Goal: Task Accomplishment & Management: Manage account settings

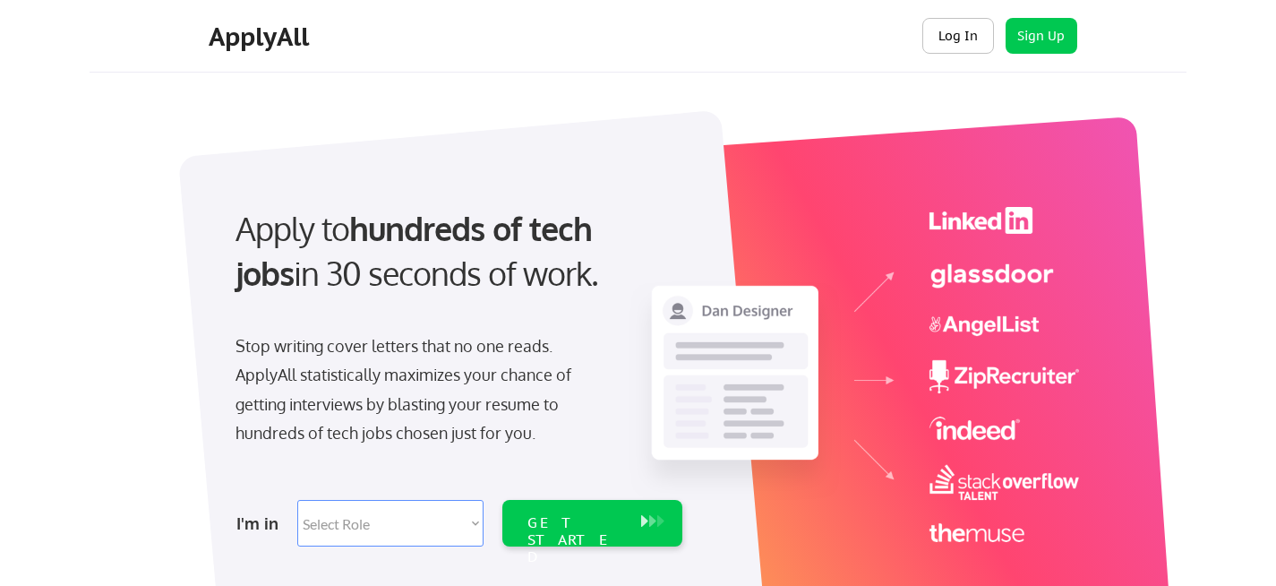
click at [965, 35] on button "Log In" at bounding box center [958, 36] width 72 height 36
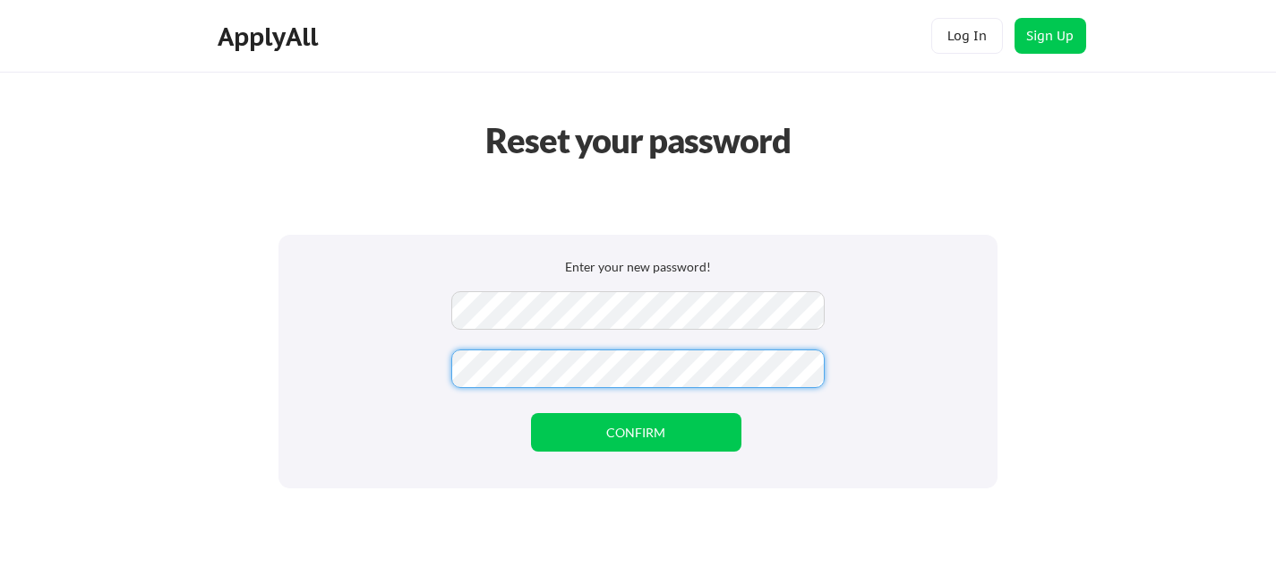
click at [958, 347] on div "Enter your new password! CONFIRM" at bounding box center [638, 361] width 719 height 253
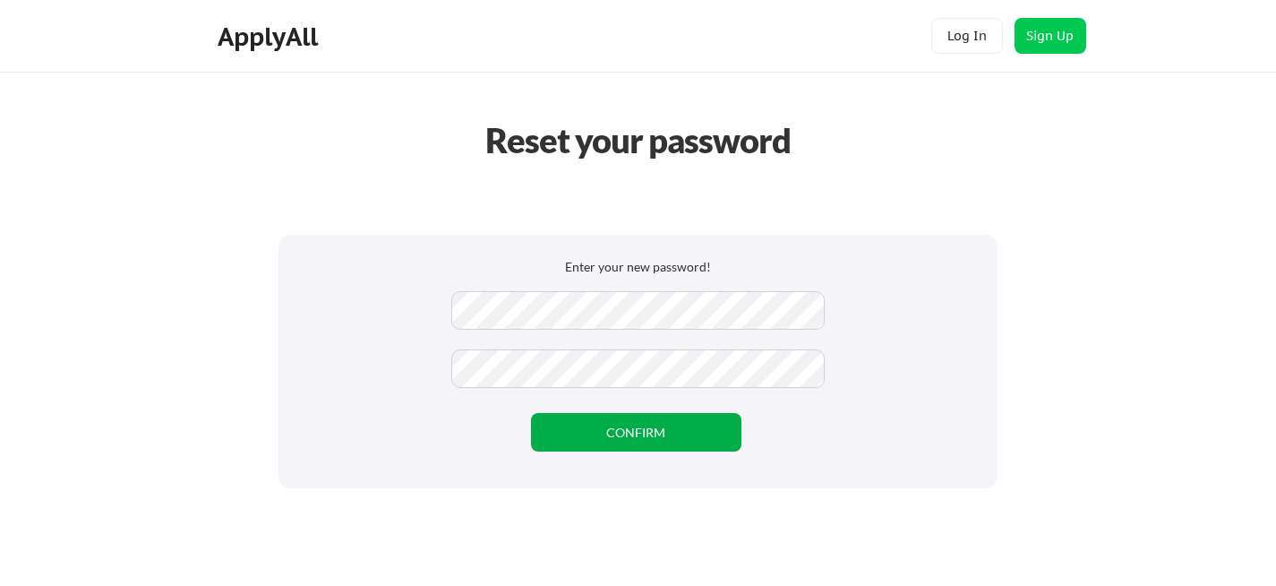
click at [697, 423] on button "CONFIRM" at bounding box center [636, 432] width 210 height 39
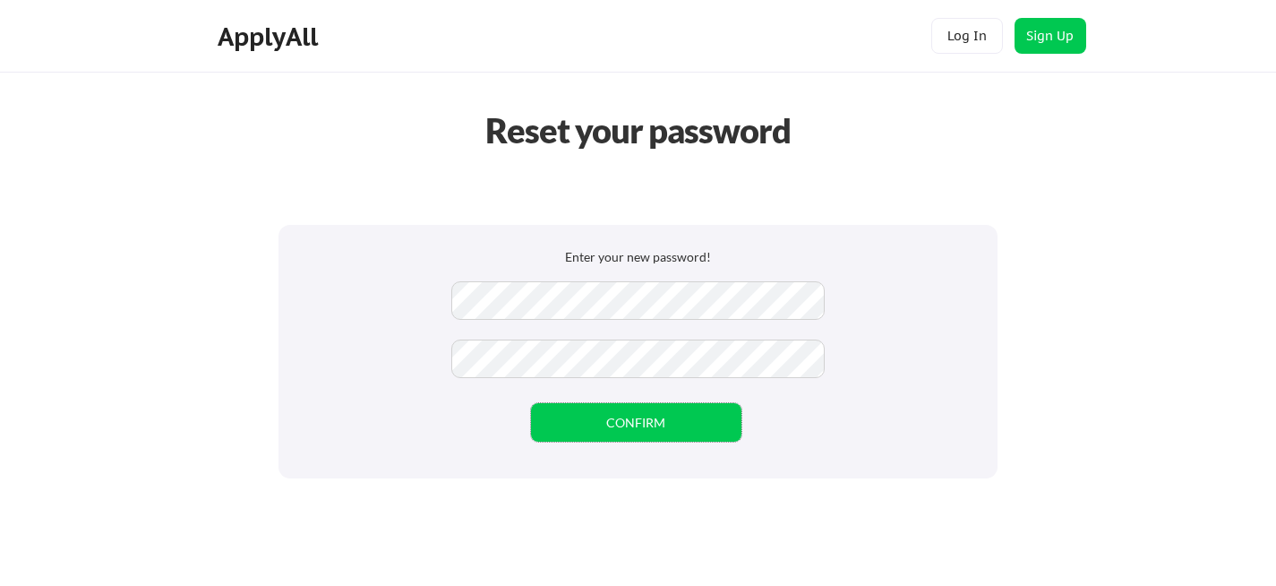
scroll to position [12, 0]
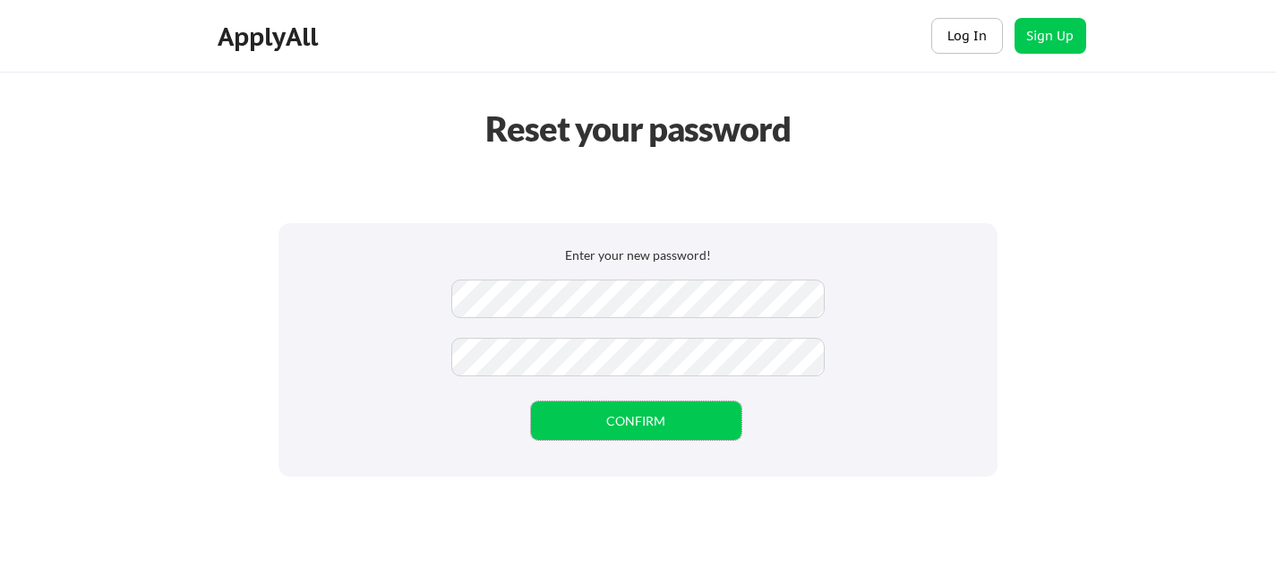
click at [950, 40] on button "Log In" at bounding box center [967, 36] width 72 height 36
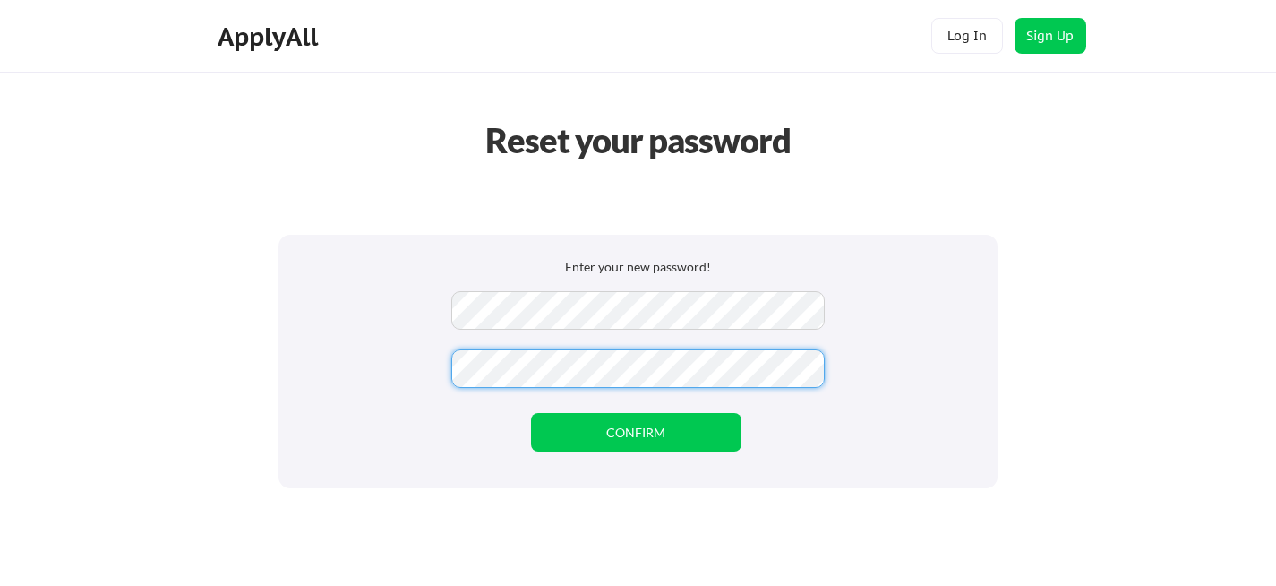
click at [1040, 310] on div "Reset your password Enter your new password! CONFIRM" at bounding box center [638, 379] width 1276 height 758
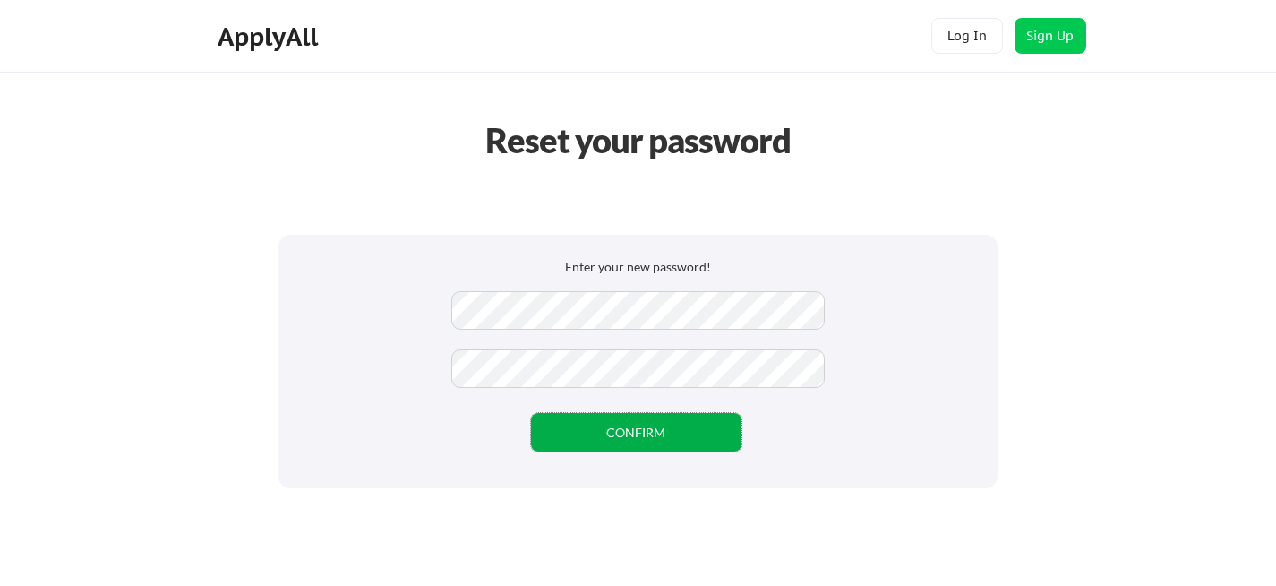
click at [639, 430] on button "CONFIRM" at bounding box center [636, 432] width 210 height 39
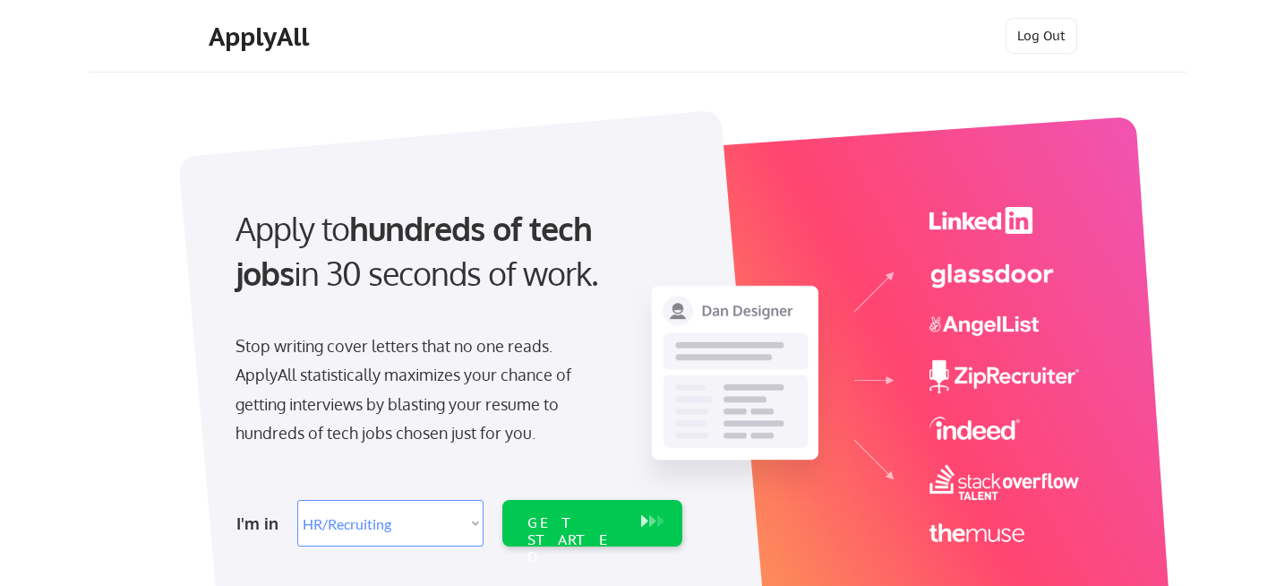
select select ""hr_recruiting""
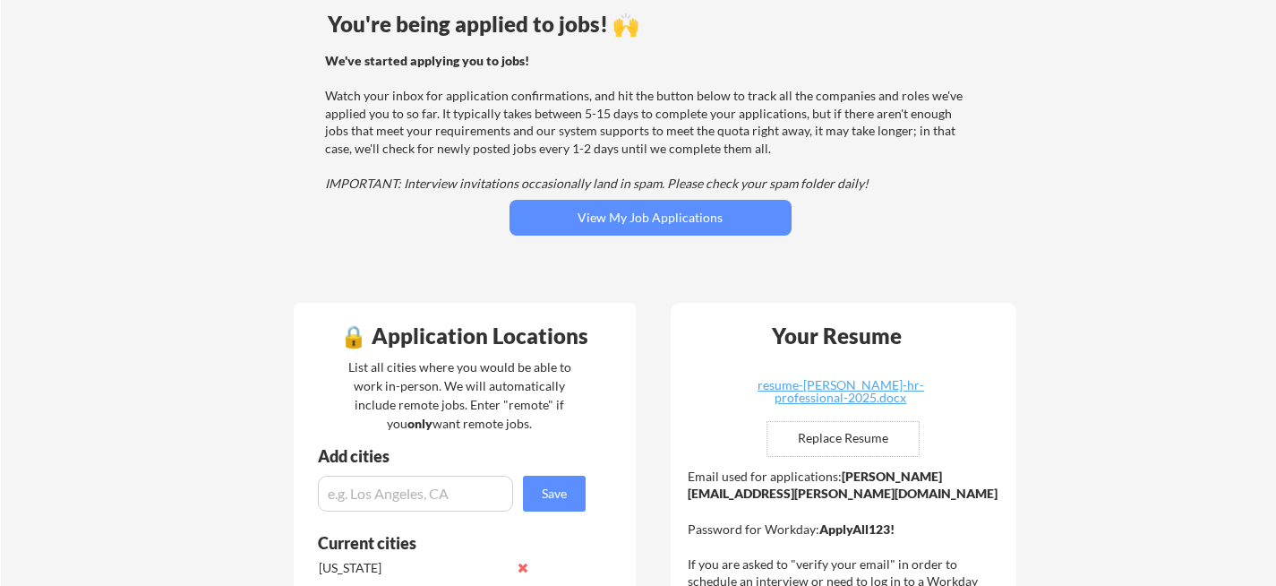
scroll to position [167, 0]
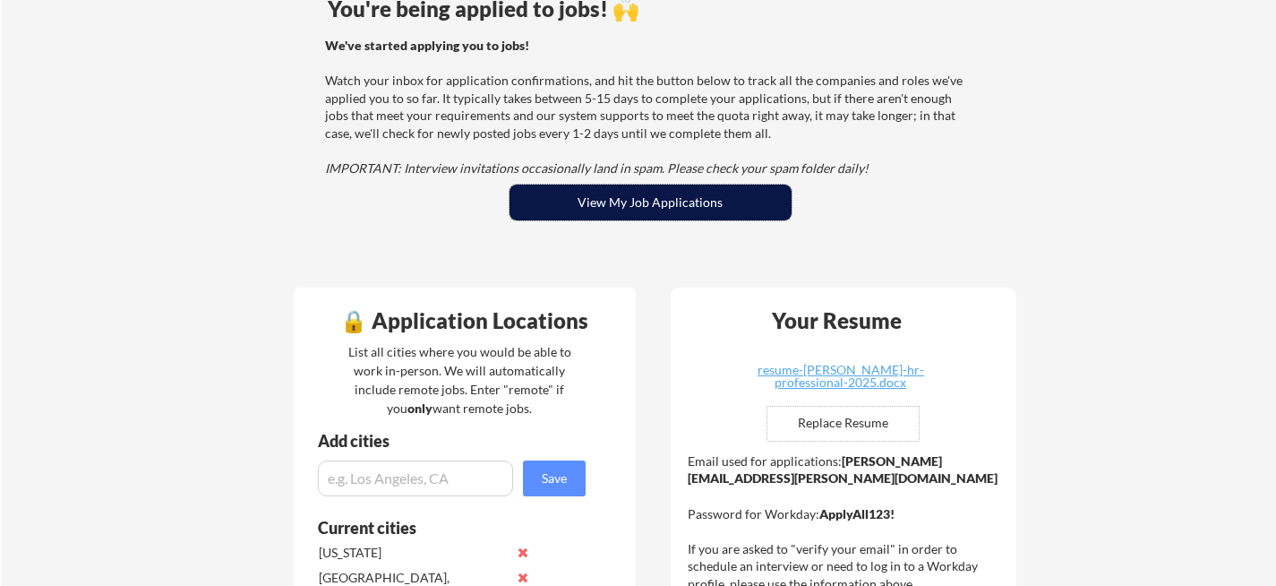
click at [599, 198] on button "View My Job Applications" at bounding box center [651, 202] width 282 height 36
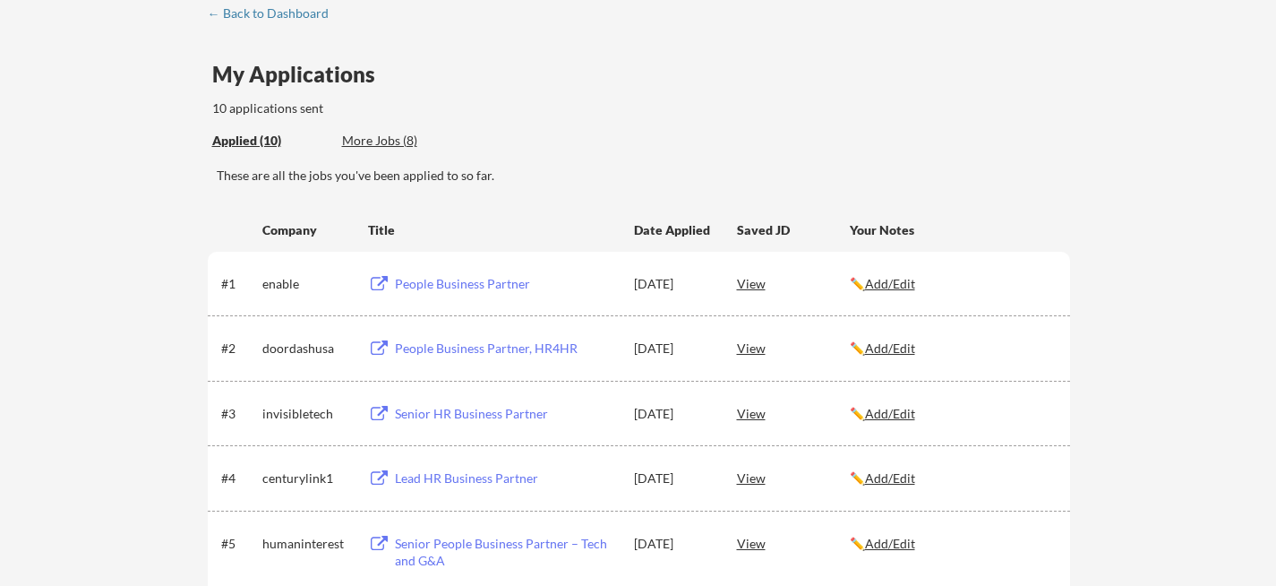
scroll to position [99, 0]
click at [897, 348] on u "Add/Edit" at bounding box center [890, 347] width 50 height 15
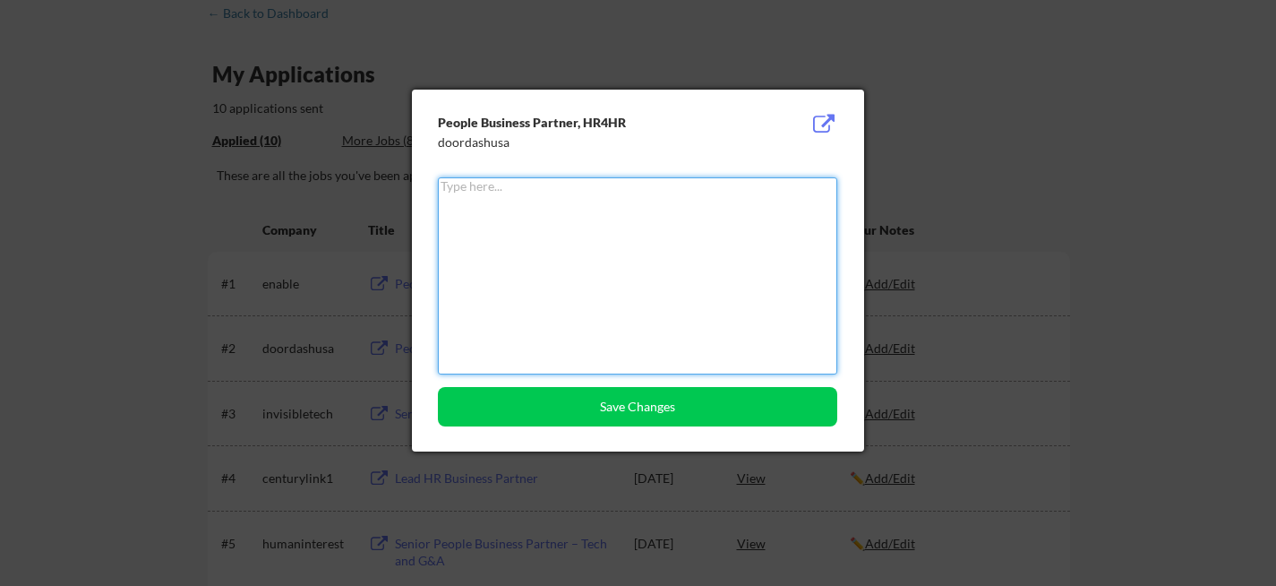
click at [974, 223] on div at bounding box center [638, 293] width 1276 height 586
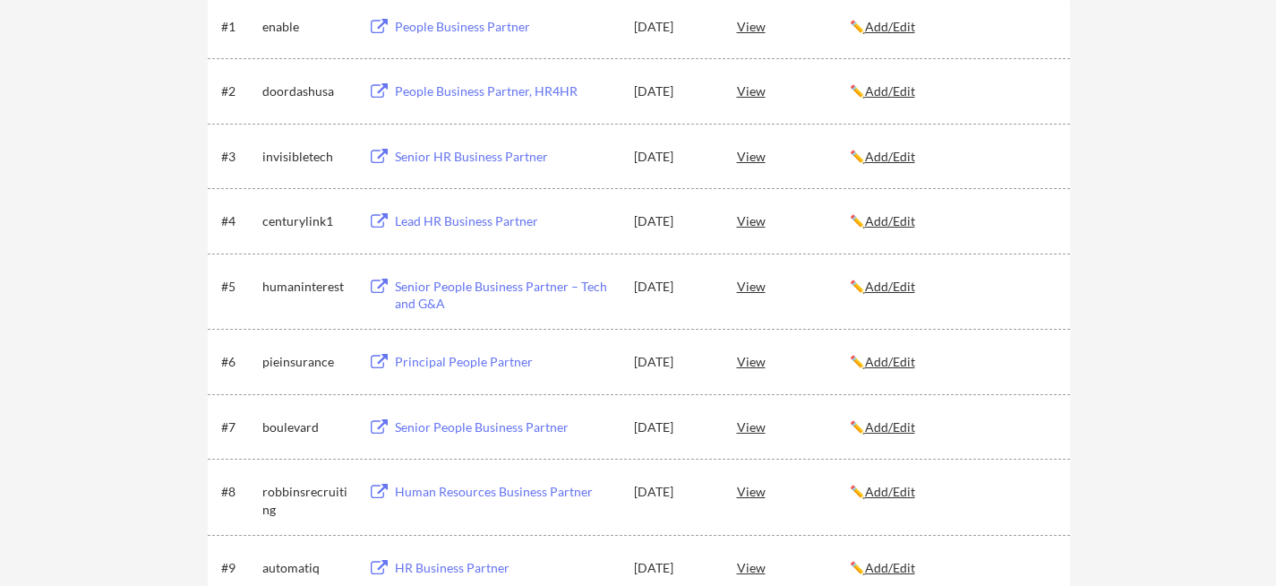
scroll to position [364, 0]
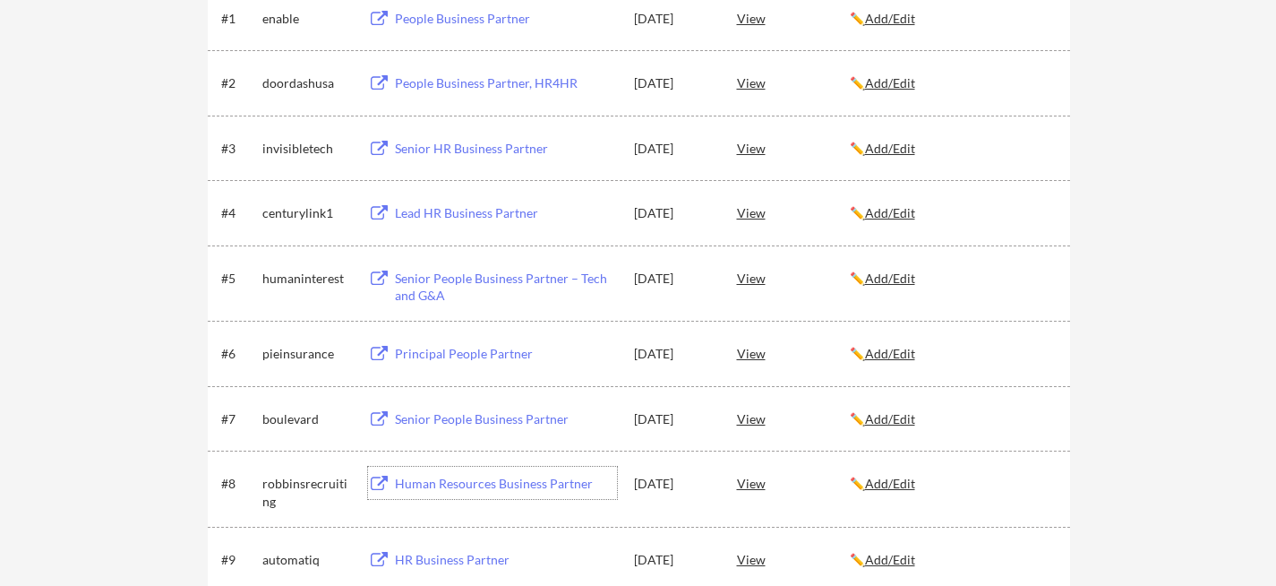
click at [552, 479] on div "Human Resources Business Partner" at bounding box center [506, 484] width 222 height 18
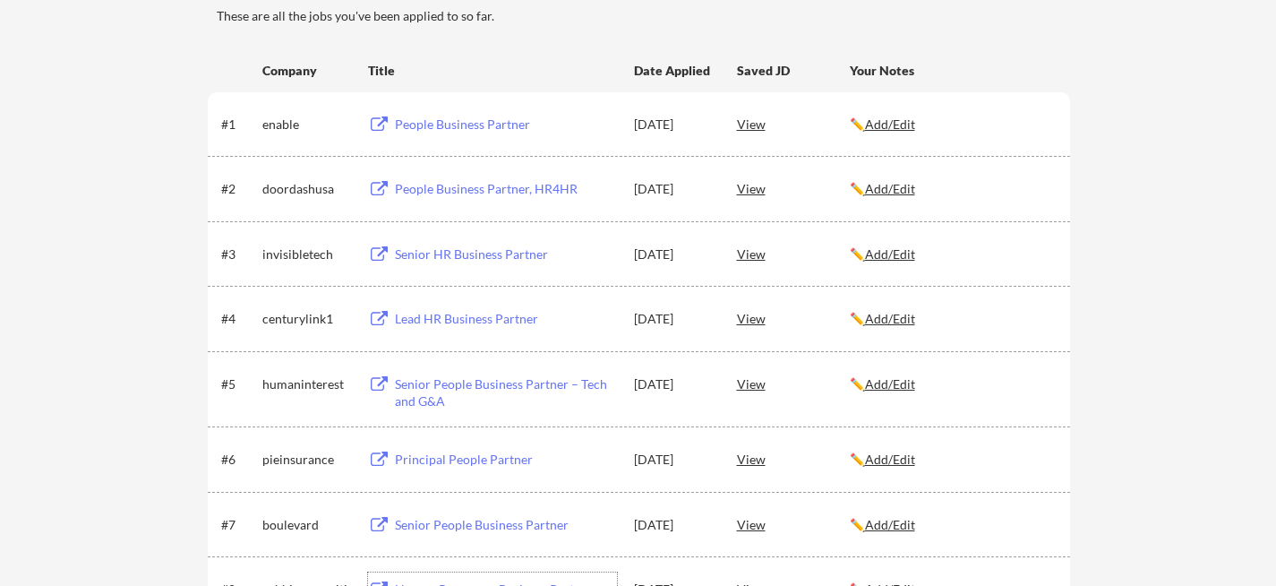
scroll to position [0, 0]
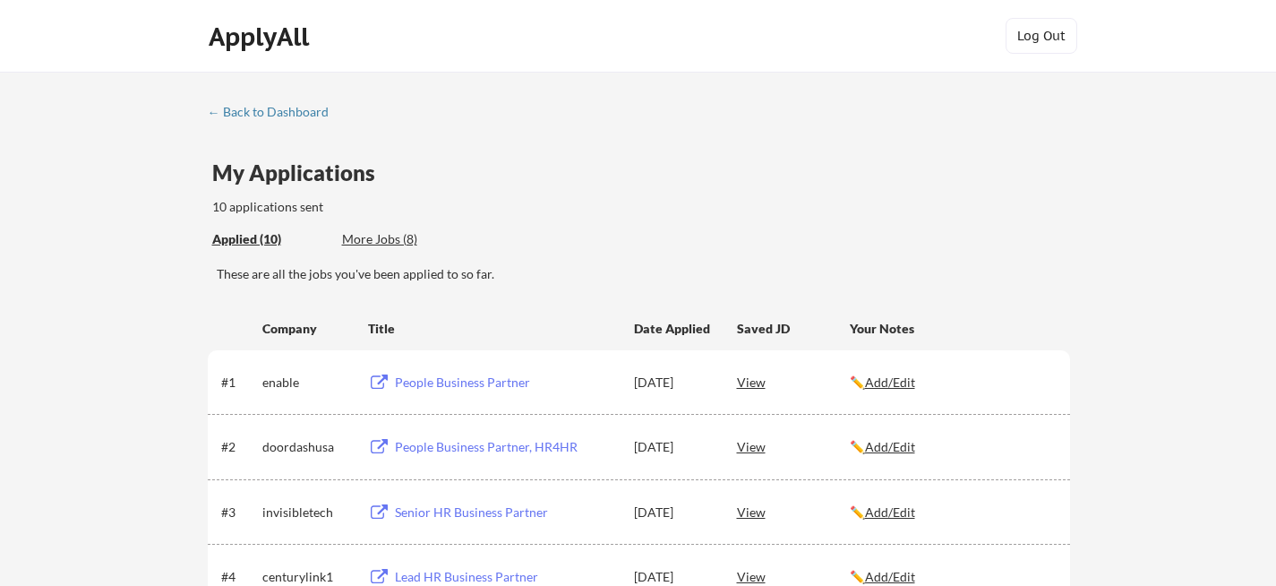
click at [368, 235] on div "More Jobs (8)" at bounding box center [408, 239] width 132 height 18
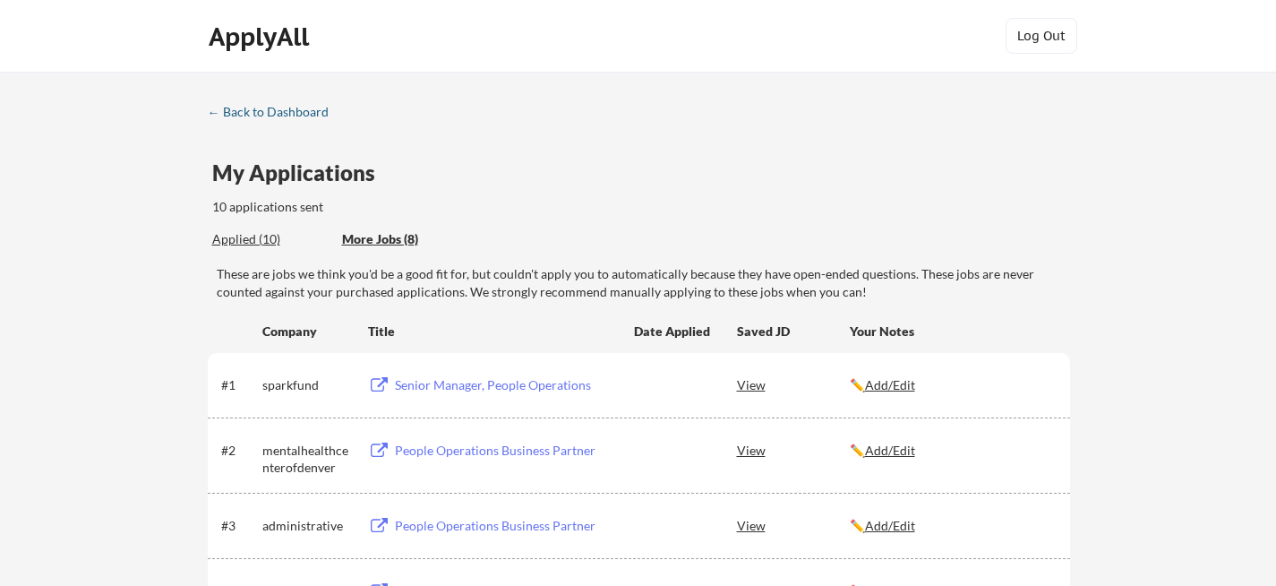
click at [307, 113] on div "← Back to Dashboard" at bounding box center [275, 112] width 134 height 13
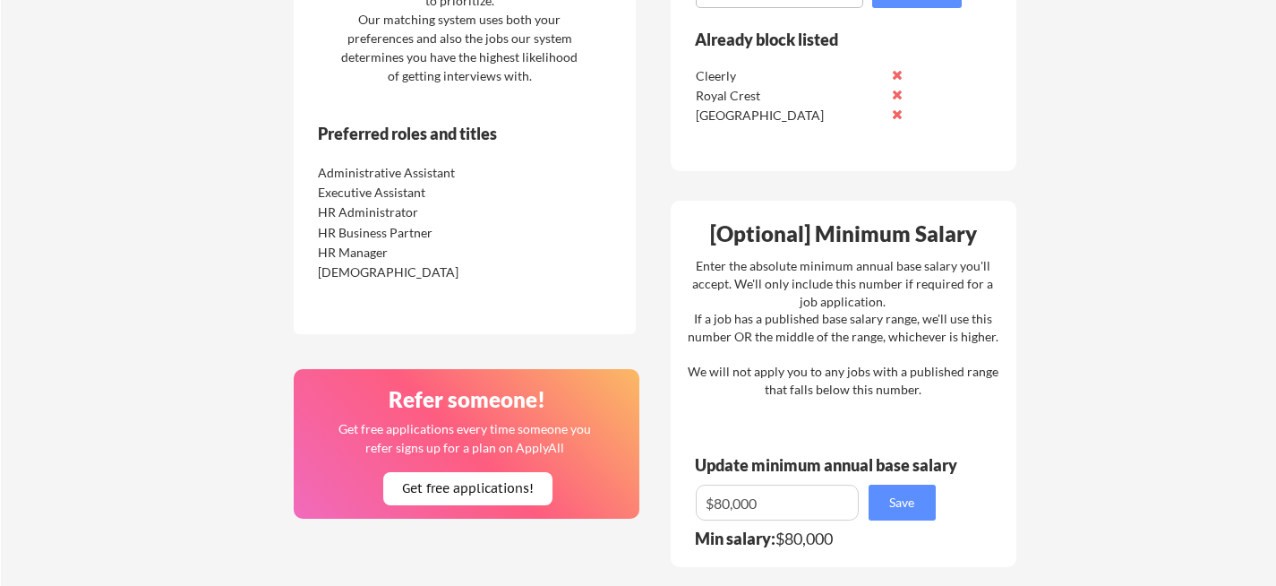
scroll to position [982, 0]
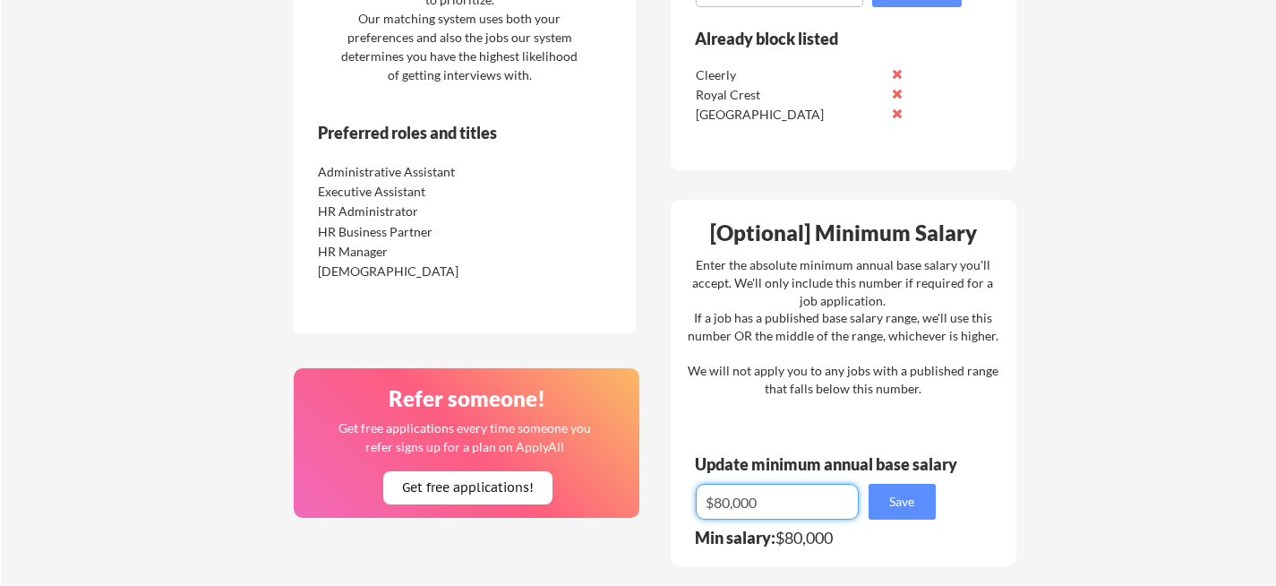
click at [770, 501] on input "input" at bounding box center [777, 502] width 163 height 36
drag, startPoint x: 770, startPoint y: 501, endPoint x: 673, endPoint y: 501, distance: 97.6
click at [673, 501] on div "[Optional] Minimum Salary Enter the absolute minimum annual base salary you'll …" at bounding box center [844, 383] width 346 height 366
type input "$88,000"
click at [903, 503] on button "Save" at bounding box center [902, 502] width 67 height 36
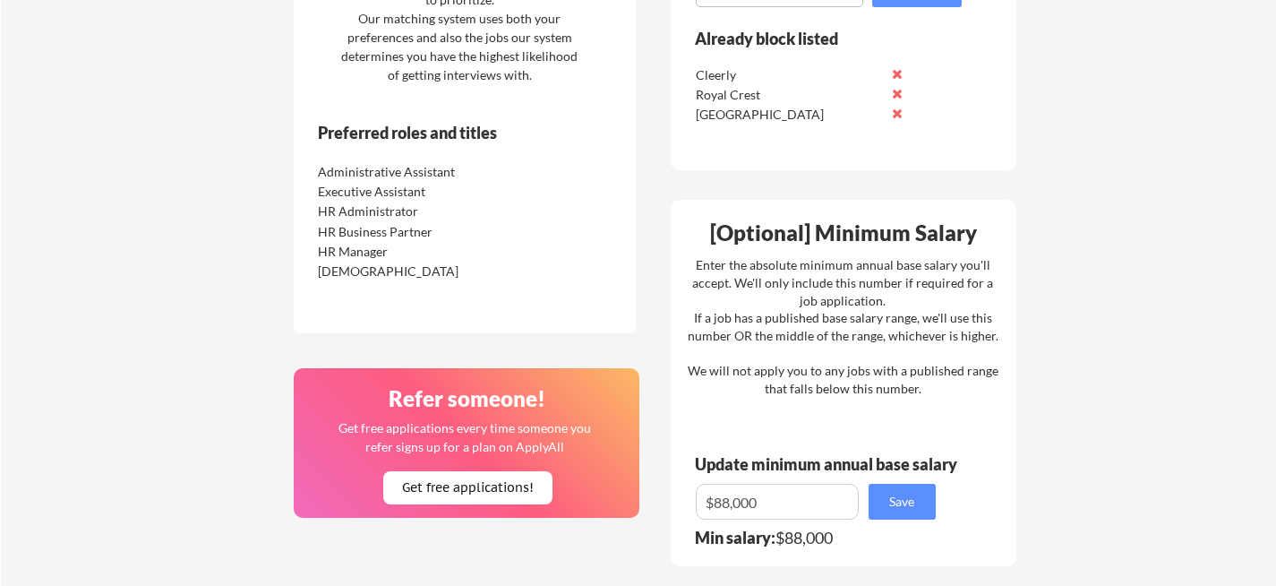
click at [354, 189] on div "Executive Assistant" at bounding box center [412, 192] width 189 height 18
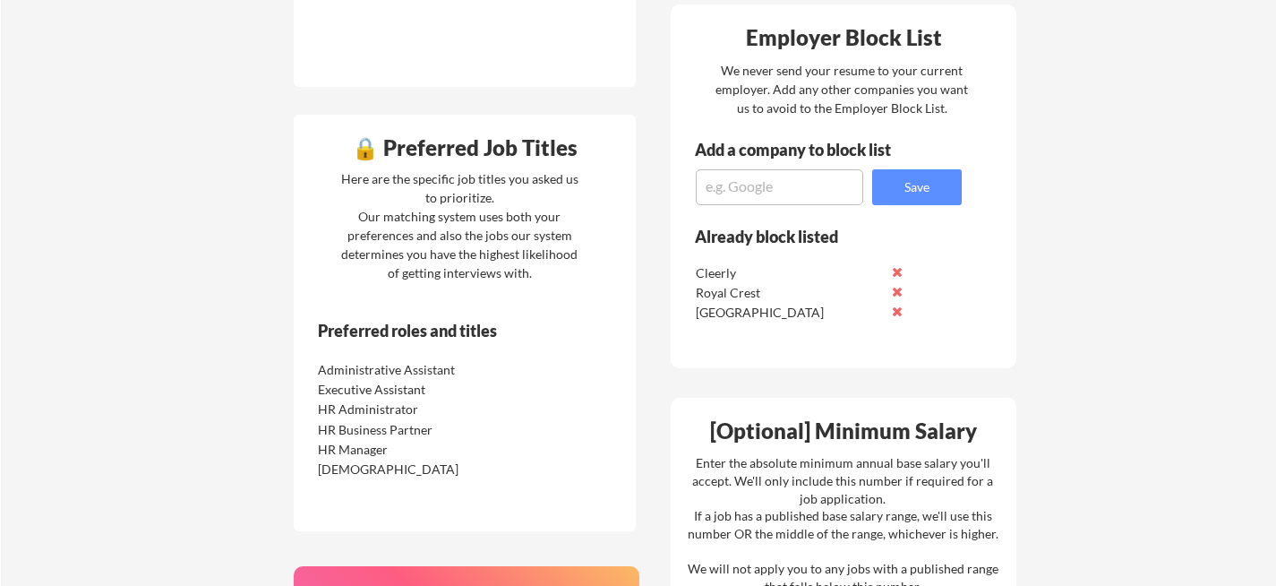
scroll to position [784, 0]
click at [380, 442] on div "HR Manager" at bounding box center [412, 451] width 189 height 18
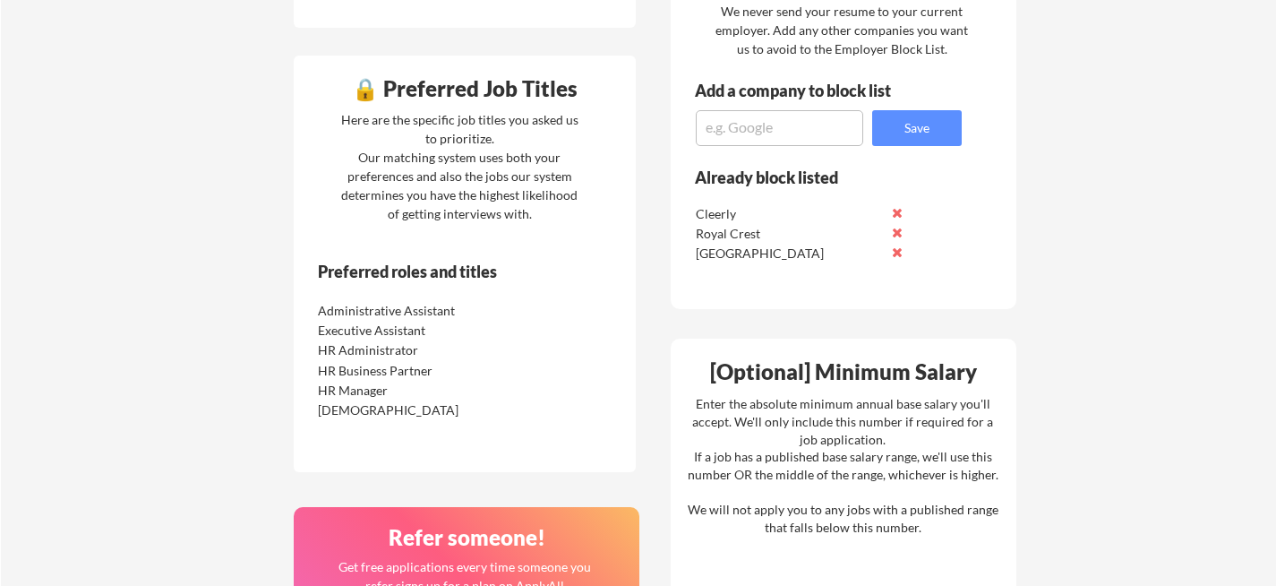
scroll to position [0, 0]
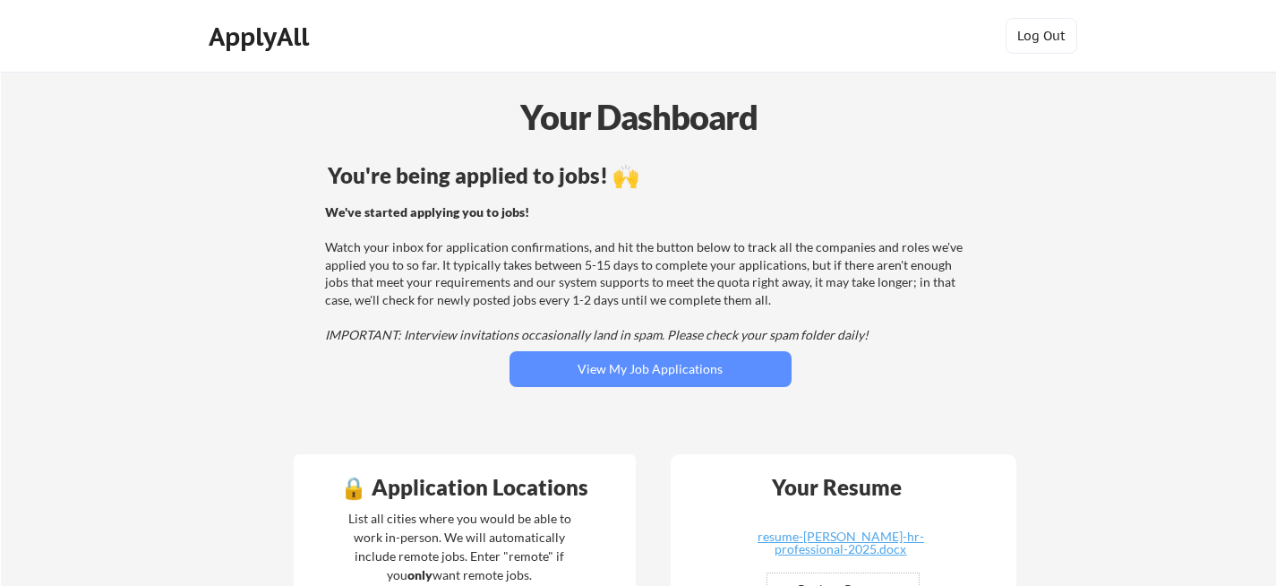
click at [288, 34] on div "ApplyAll" at bounding box center [262, 36] width 106 height 30
click at [618, 124] on div "Your Dashboard" at bounding box center [639, 115] width 1274 height 51
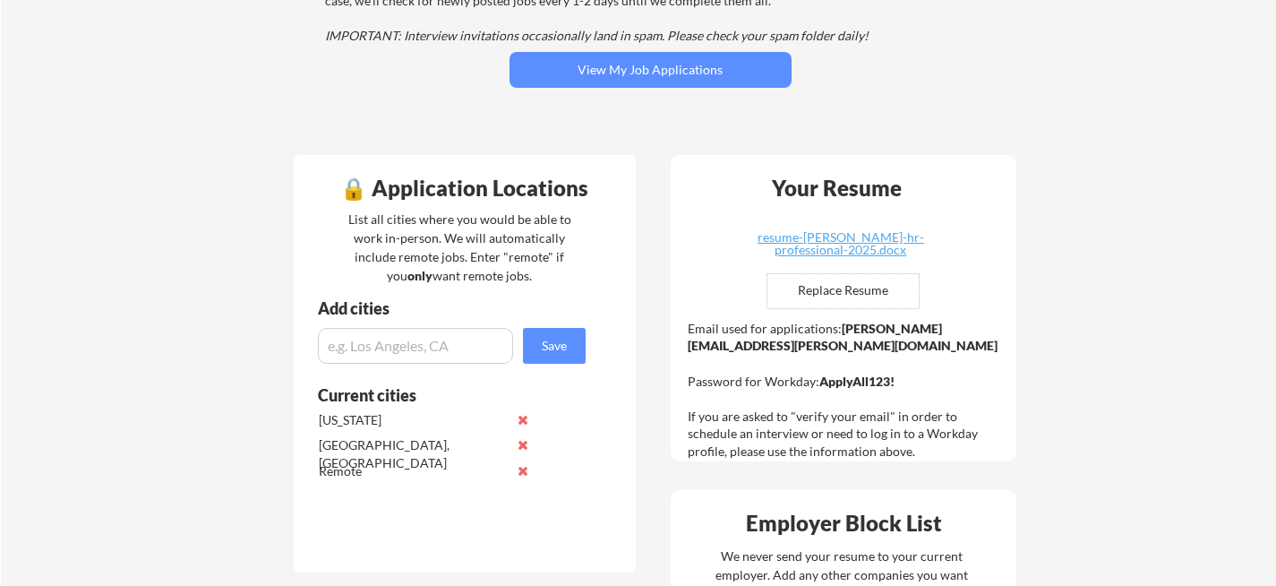
scroll to position [303, 0]
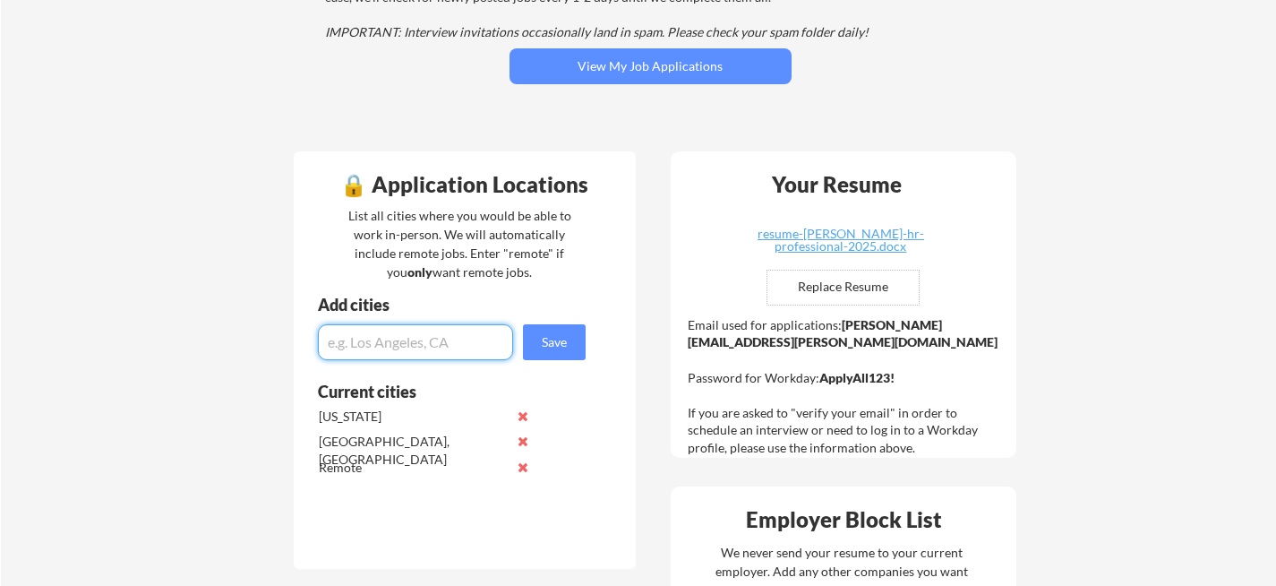
click at [399, 335] on input "input" at bounding box center [415, 342] width 195 height 36
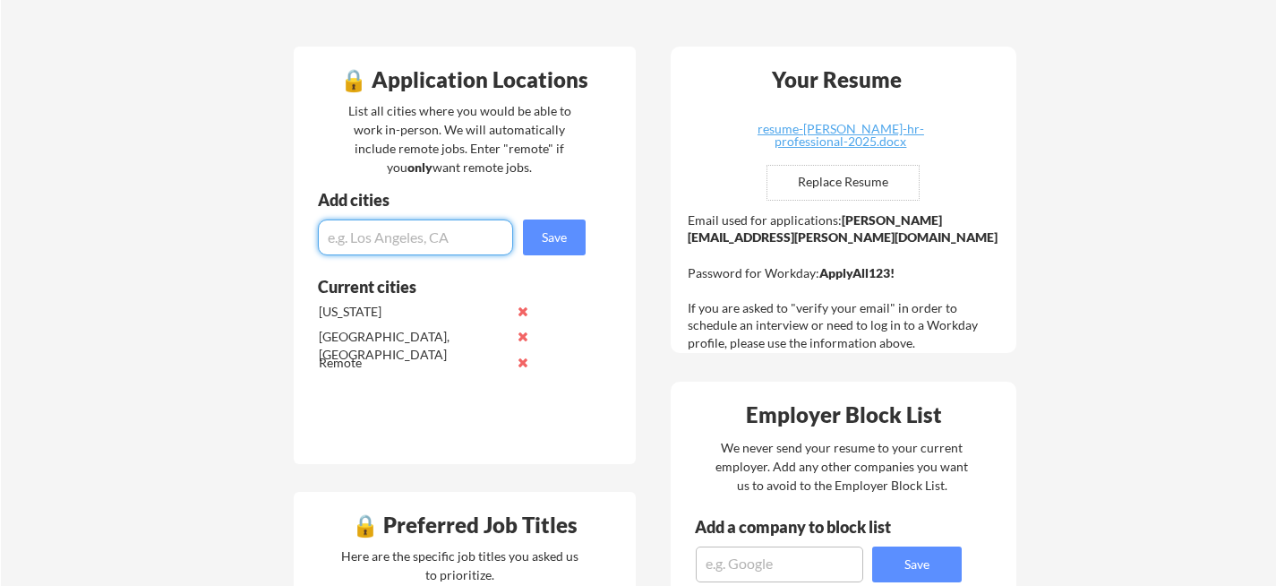
scroll to position [0, 0]
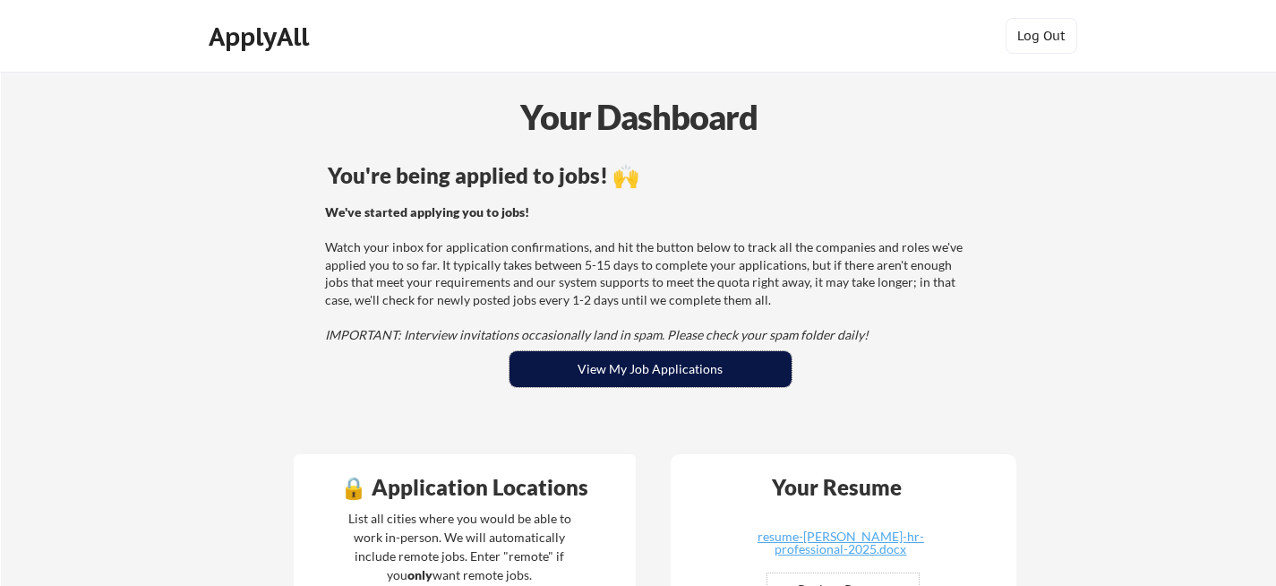
click at [658, 372] on button "View My Job Applications" at bounding box center [651, 369] width 282 height 36
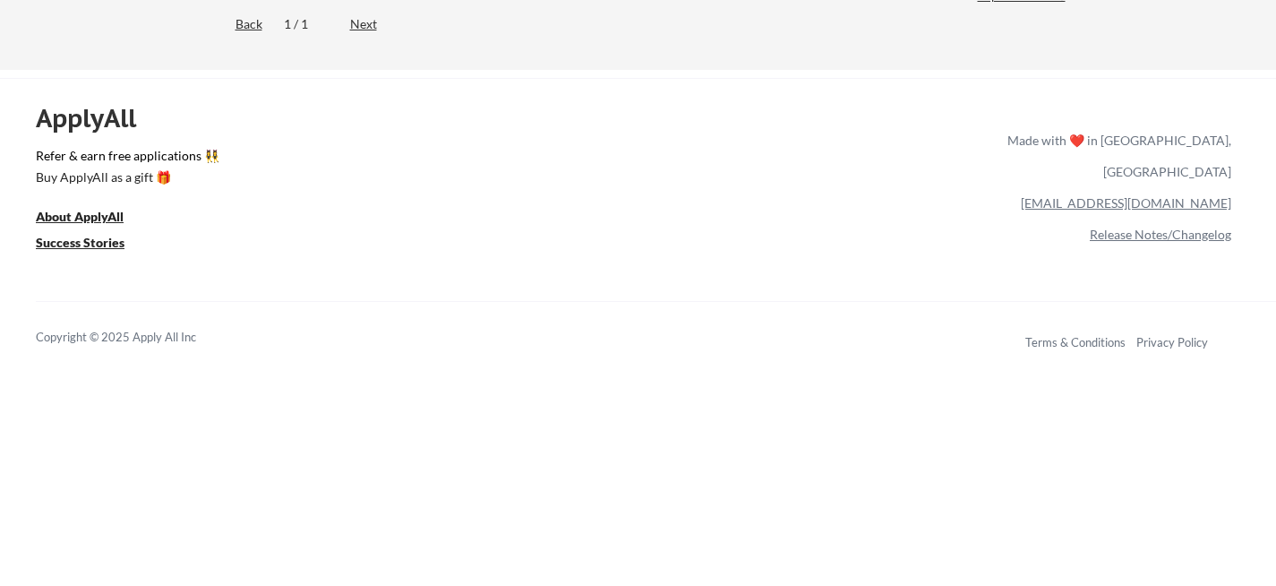
scroll to position [944, 0]
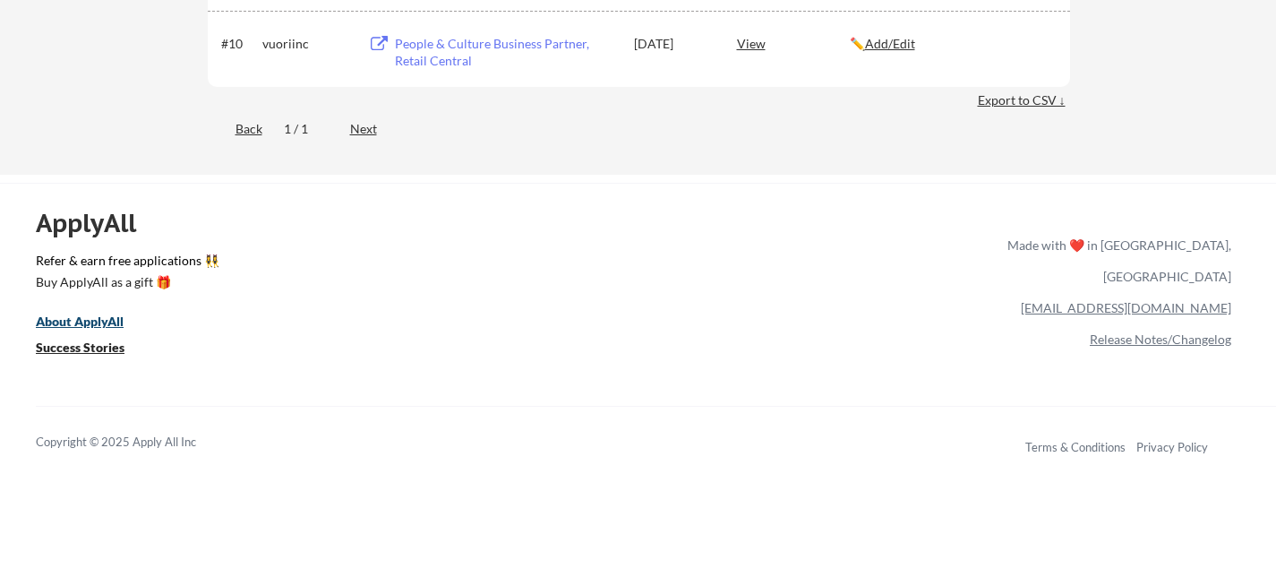
click at [105, 322] on u "About ApplyAll" at bounding box center [80, 320] width 88 height 15
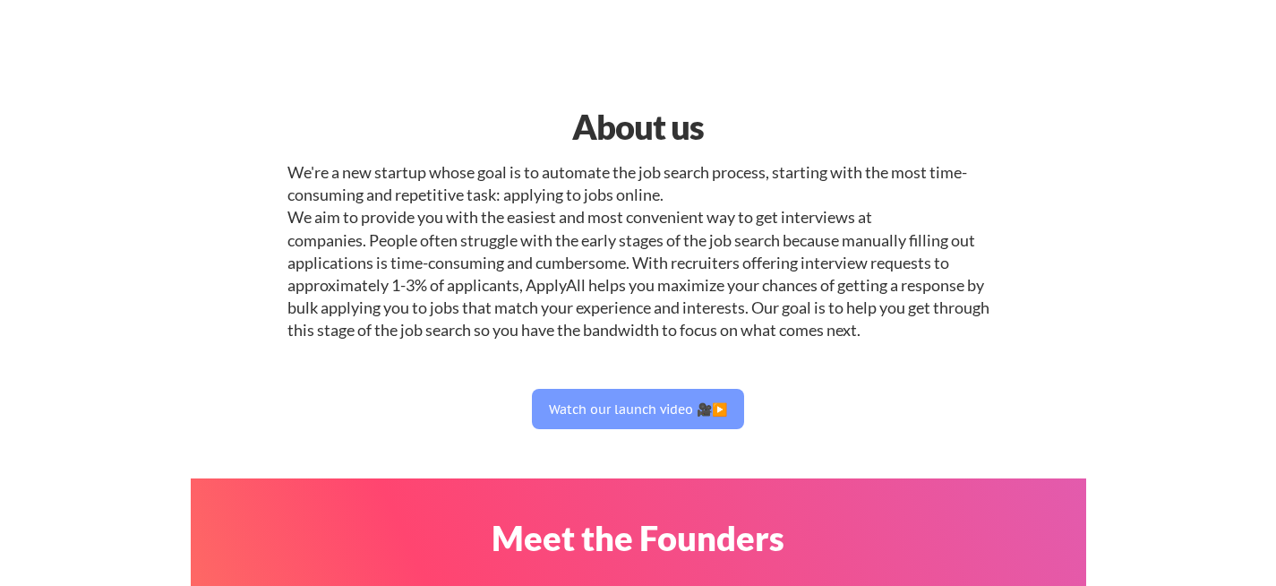
select select ""hr_recruiting""
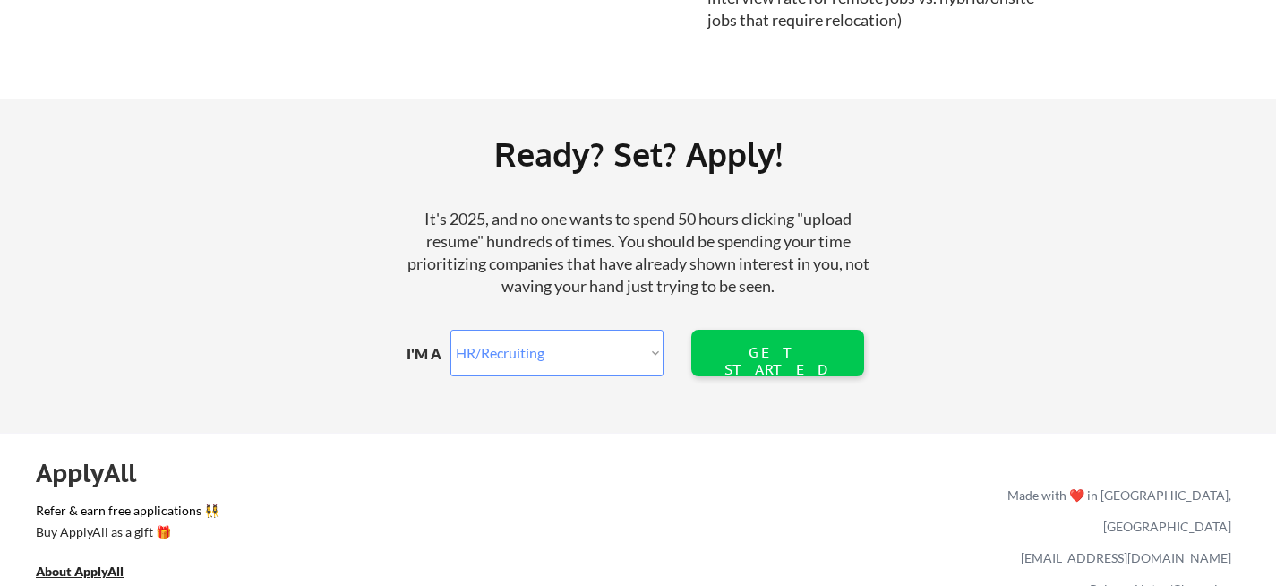
scroll to position [2099, 0]
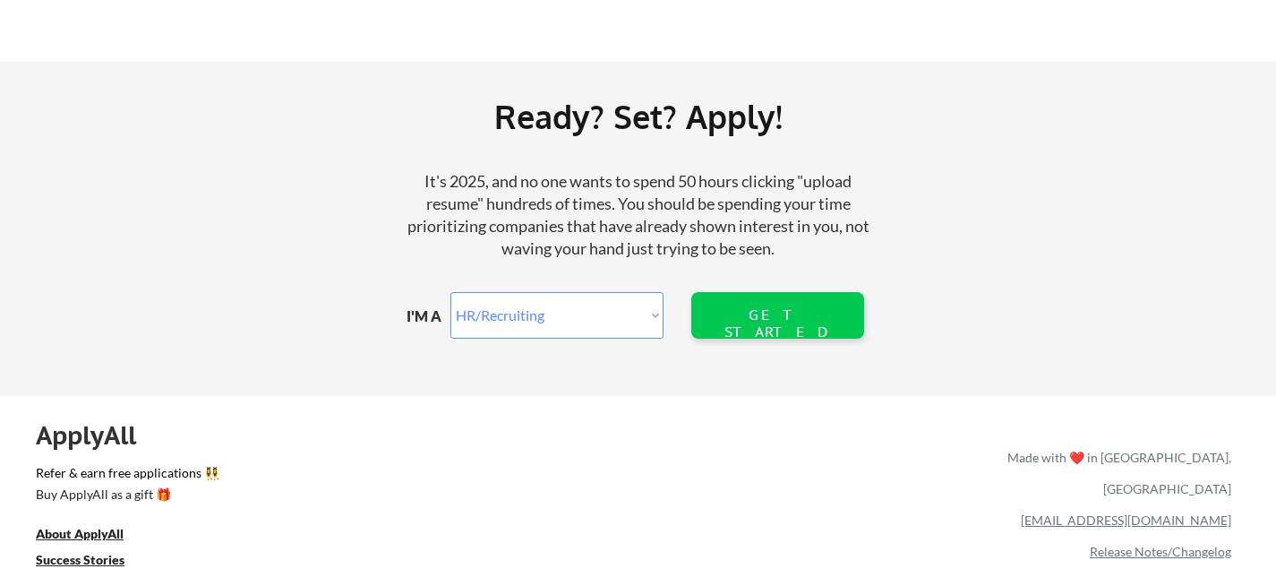
click at [655, 312] on select "Marketer Software Engineering Product Management Customer Success Sales UI/UX/P…" at bounding box center [556, 315] width 213 height 47
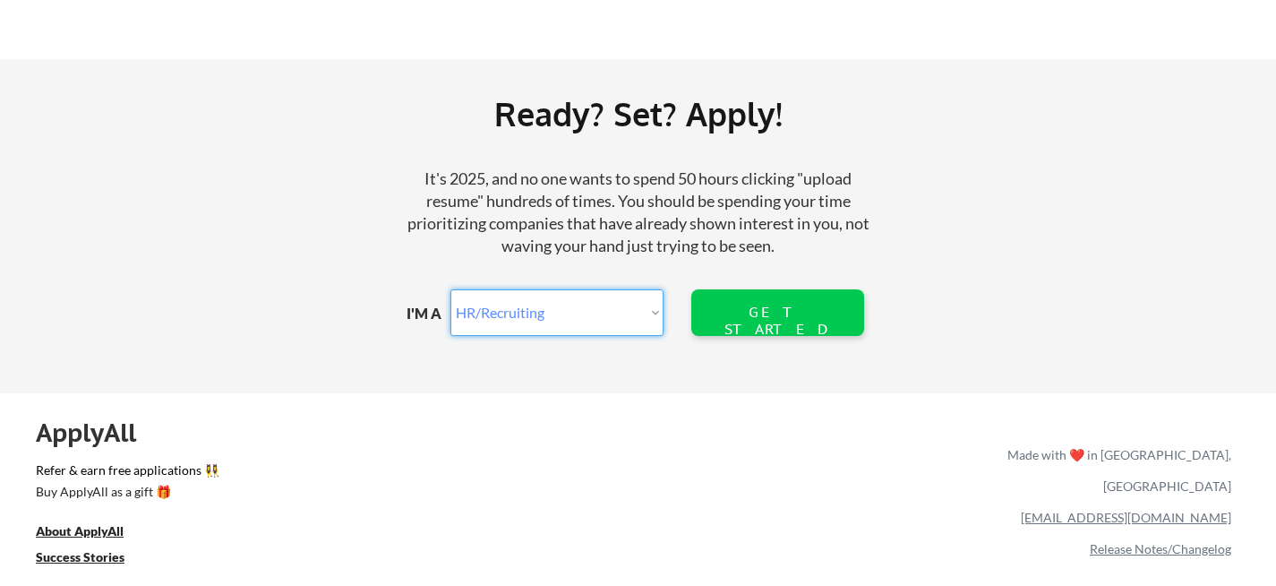
click at [655, 314] on select "Marketer Software Engineering Product Management Customer Success Sales UI/UX/P…" at bounding box center [556, 312] width 213 height 47
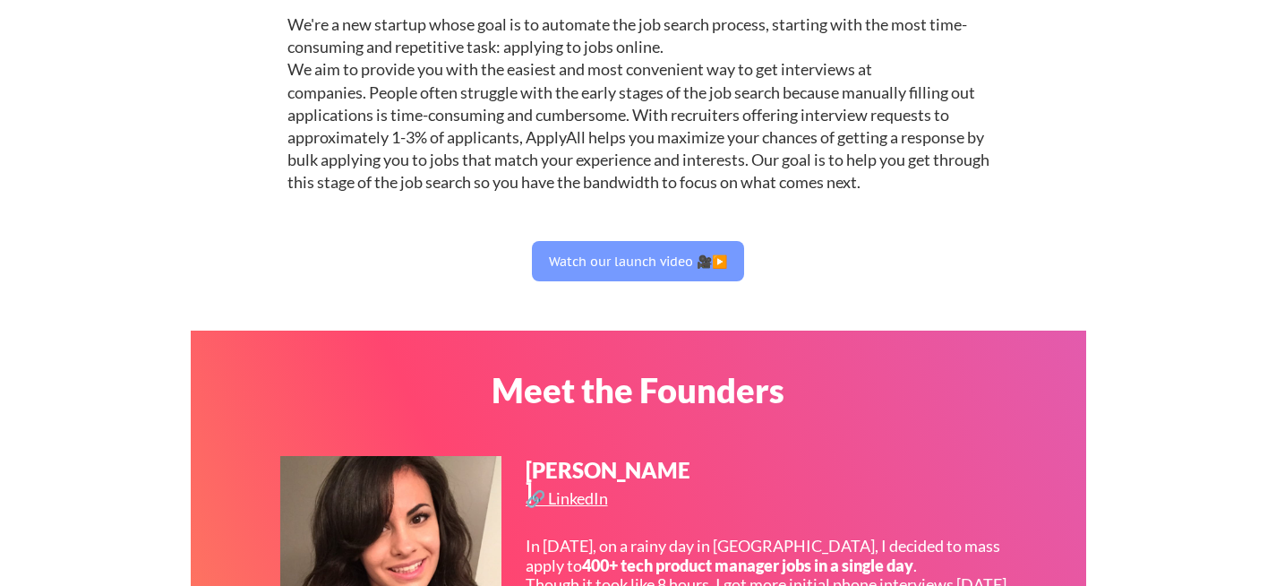
scroll to position [0, 0]
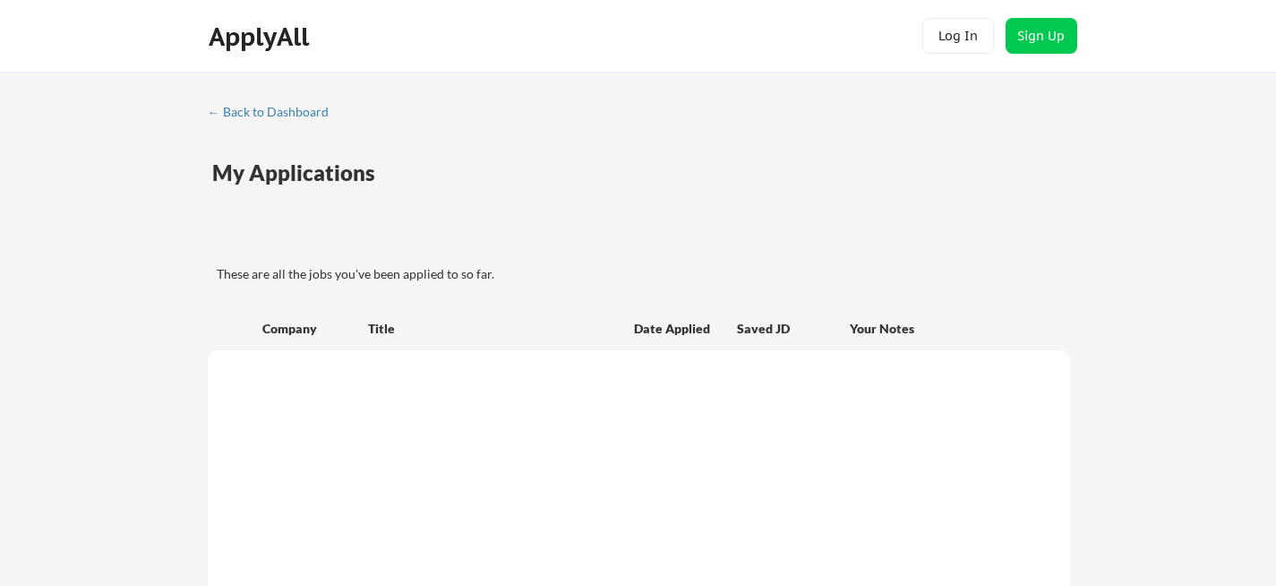
scroll to position [944, 0]
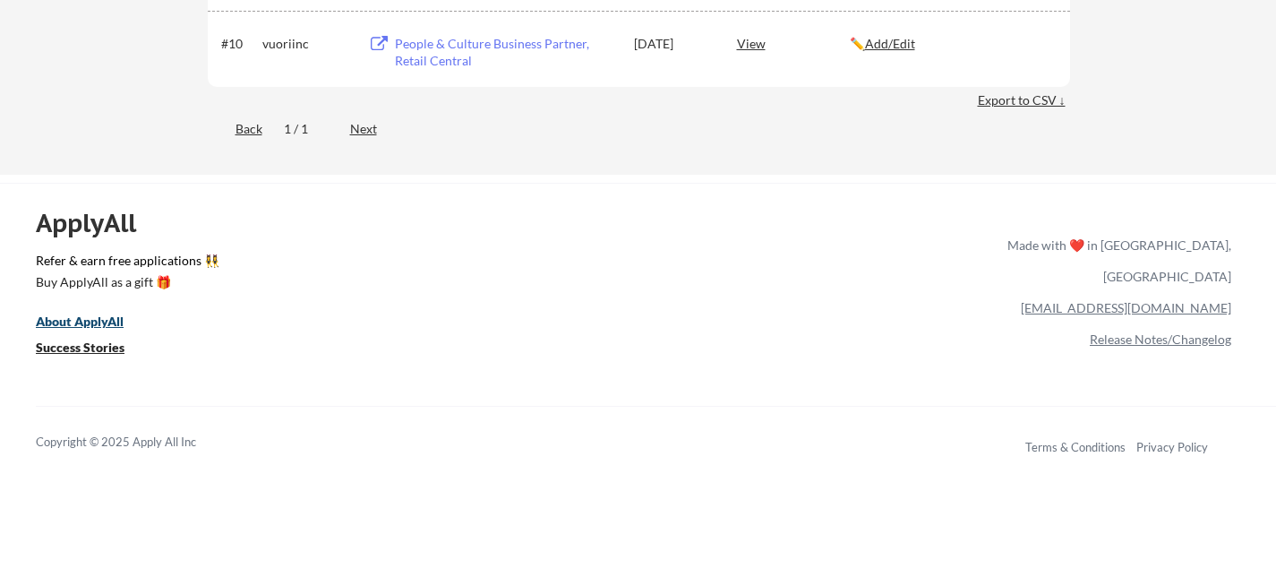
click at [115, 320] on u "About ApplyAll" at bounding box center [80, 320] width 88 height 15
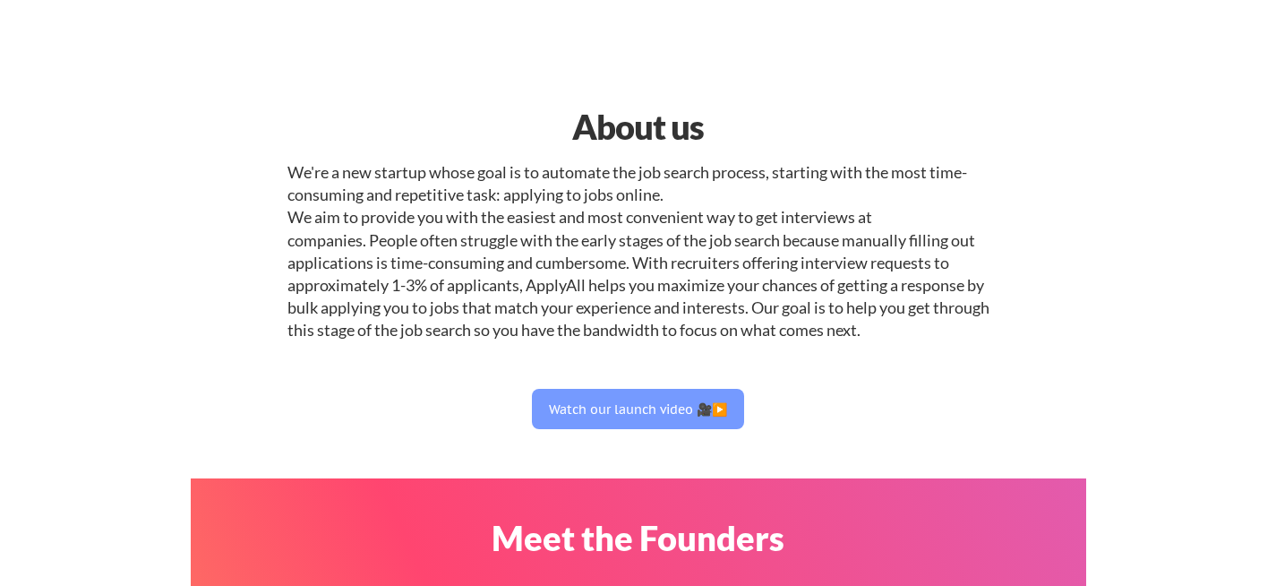
select select ""hr_recruiting""
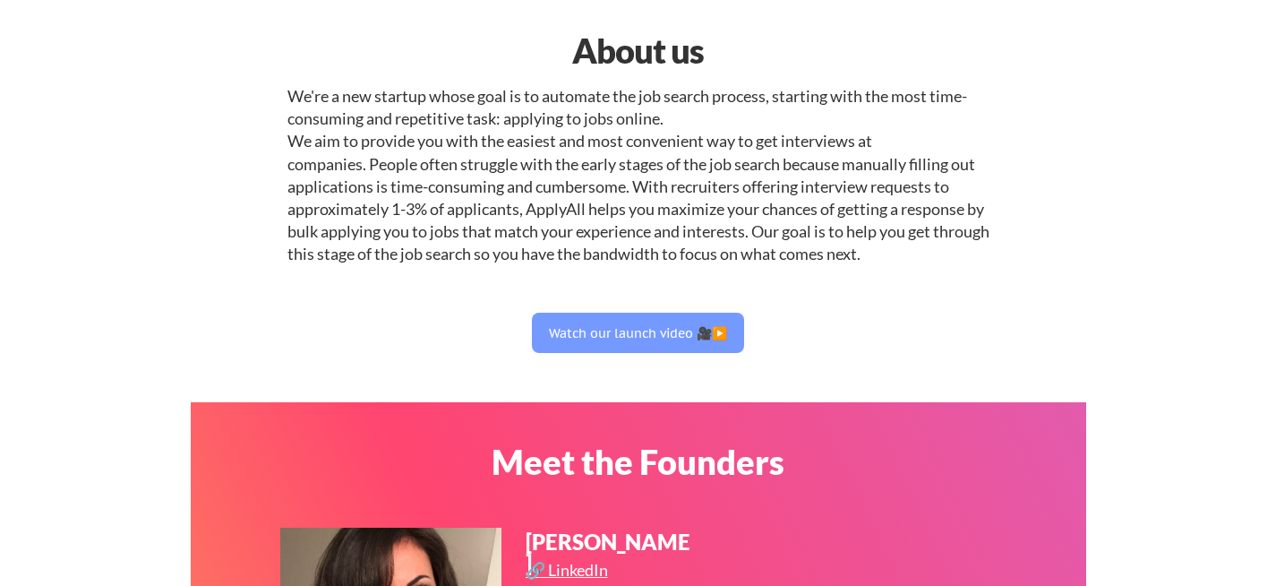
scroll to position [78, 0]
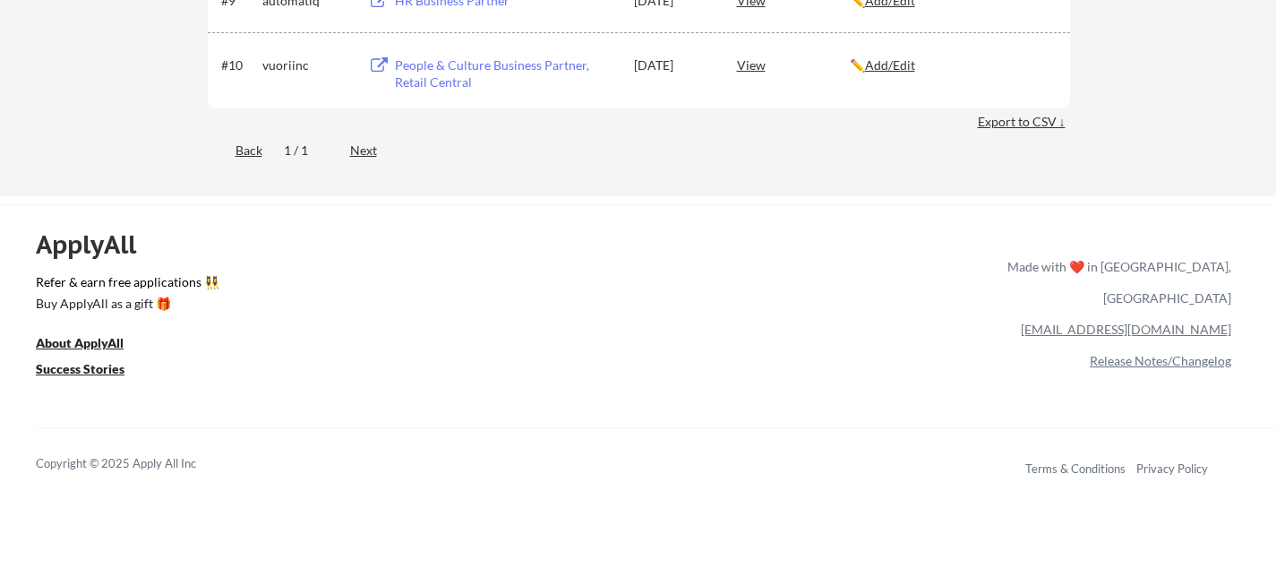
scroll to position [914, 0]
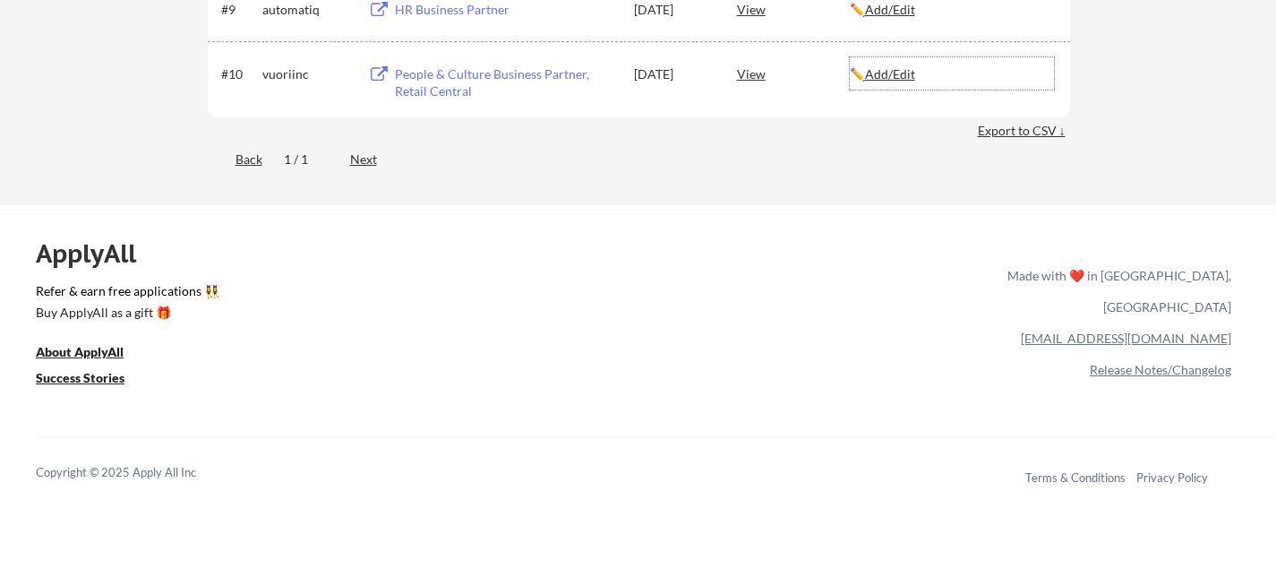
click at [901, 73] on u "Add/Edit" at bounding box center [890, 73] width 50 height 15
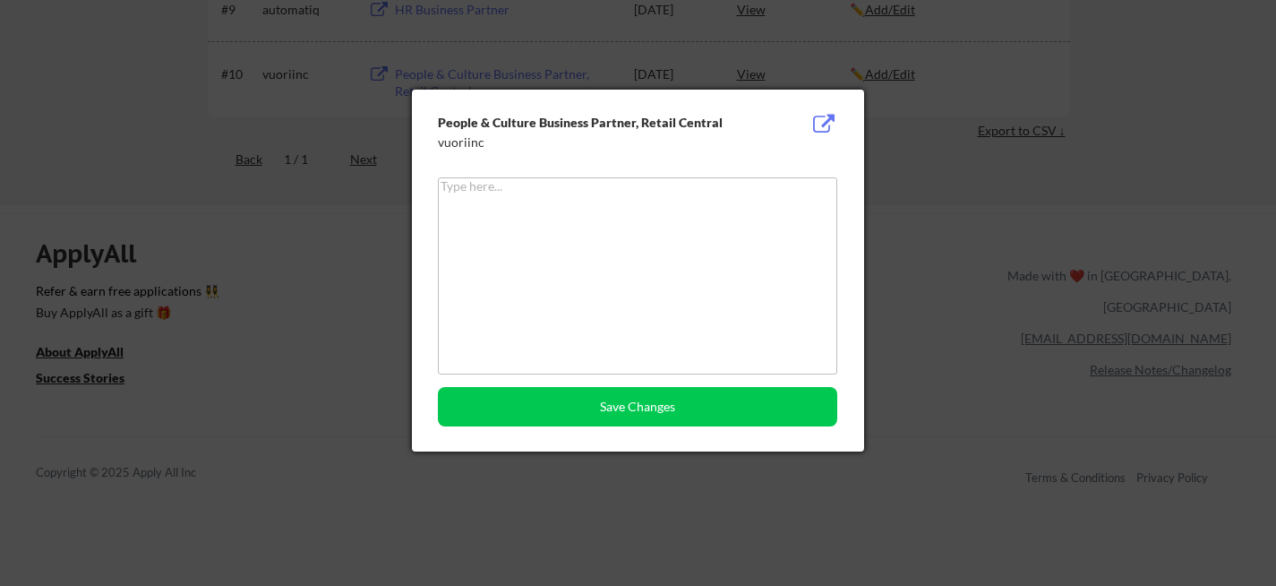
click at [914, 133] on div at bounding box center [638, 293] width 1276 height 586
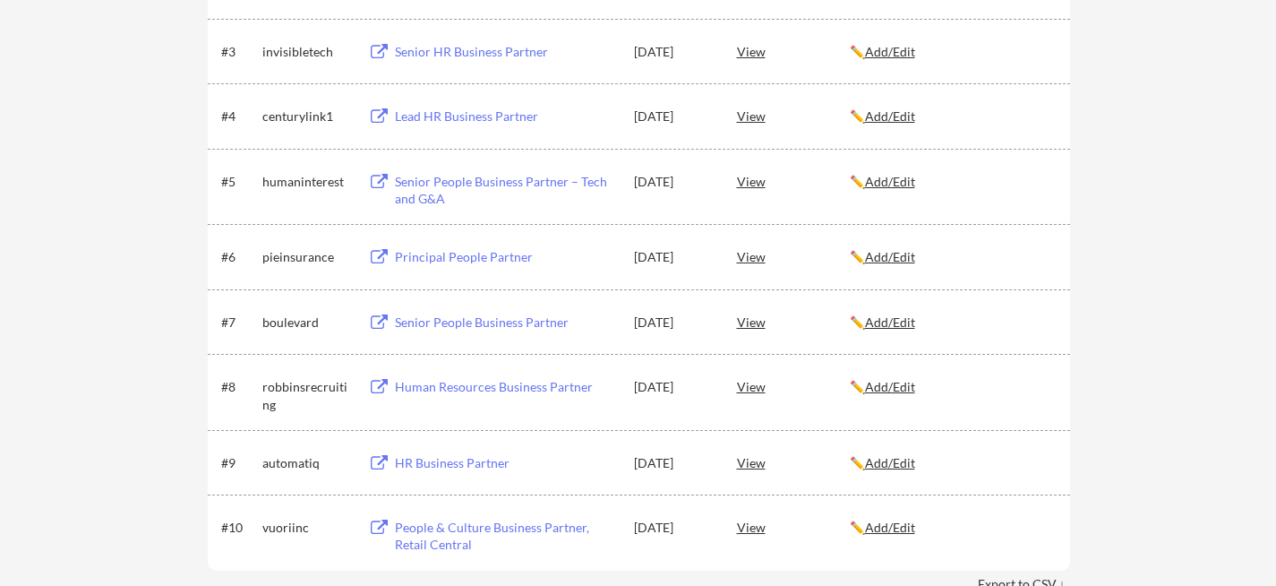
scroll to position [465, 0]
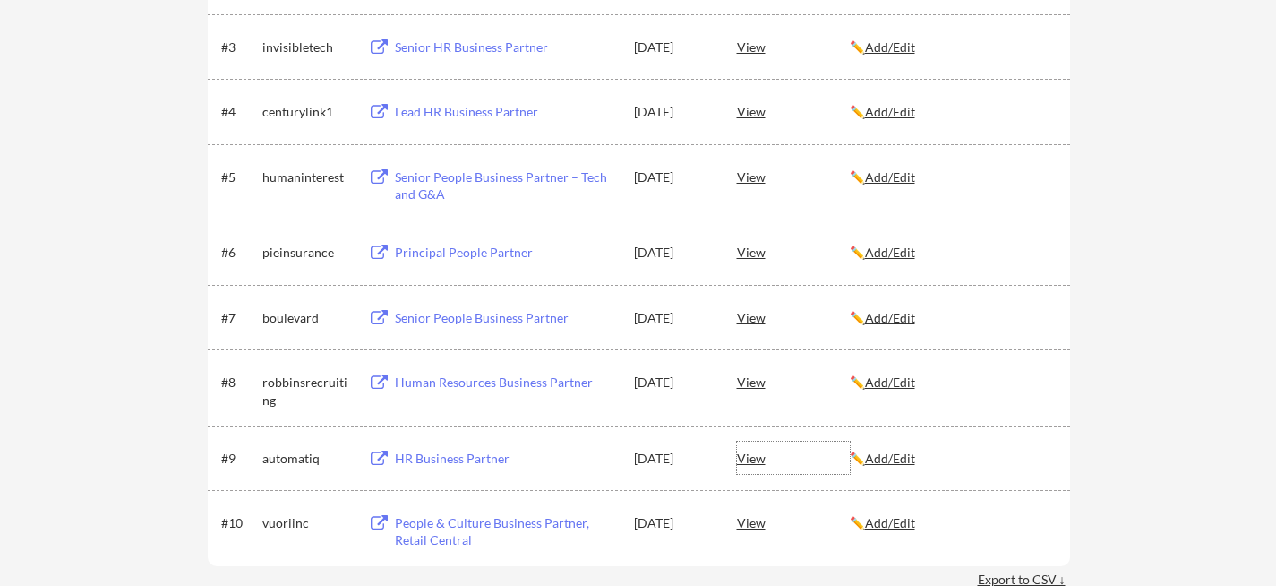
click at [751, 459] on div "View" at bounding box center [793, 458] width 113 height 32
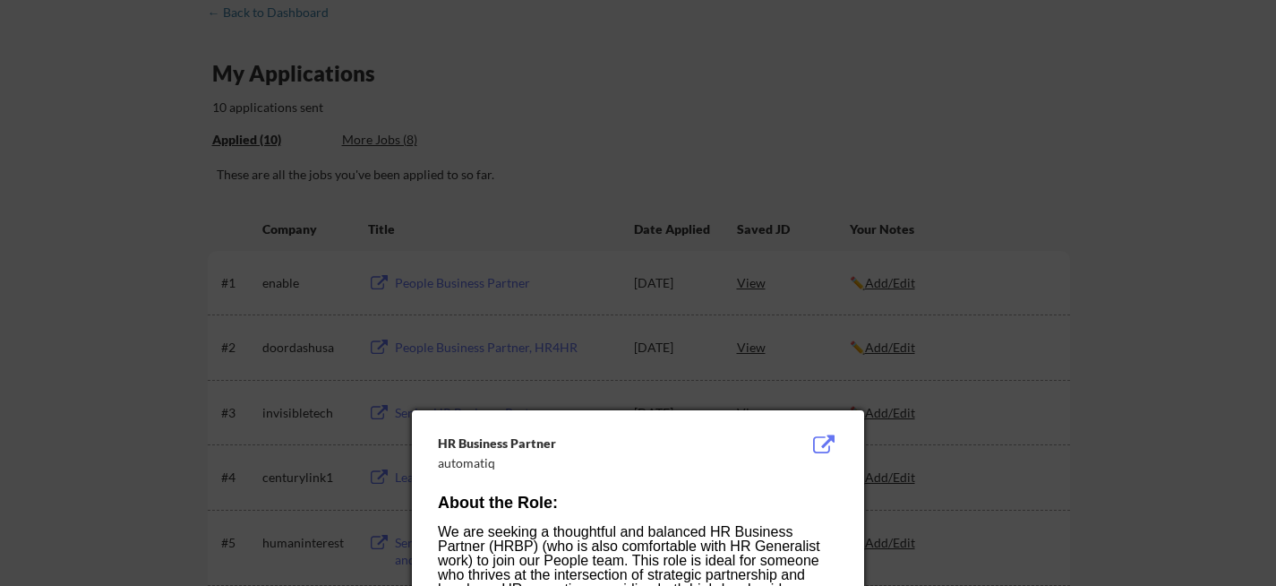
scroll to position [0, 0]
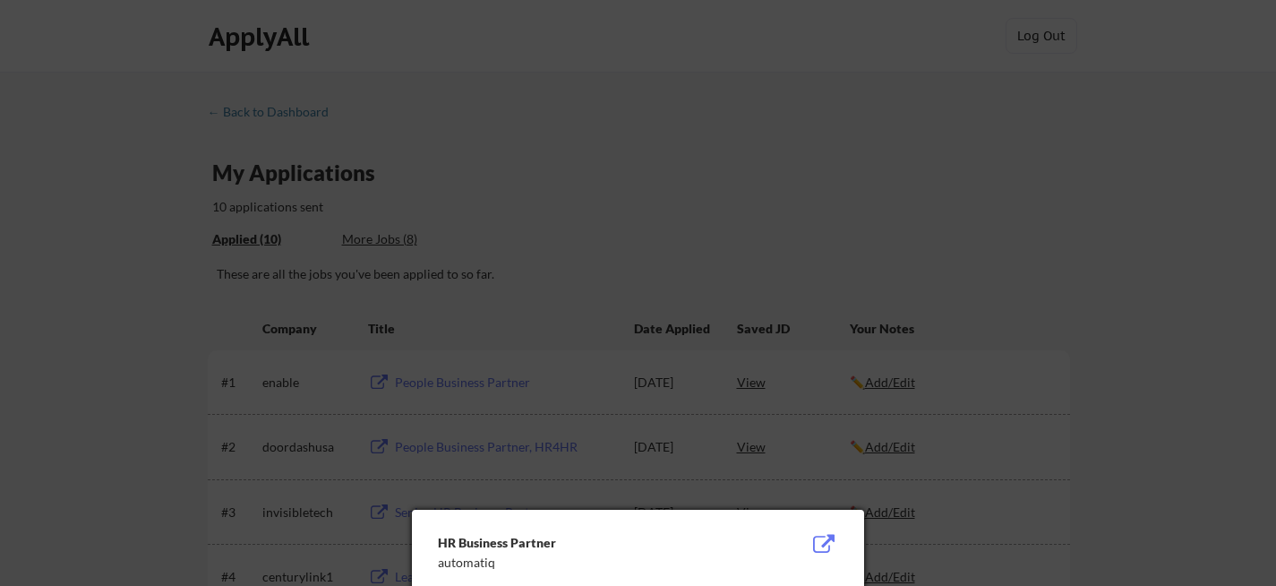
click at [1154, 332] on div at bounding box center [638, 293] width 1276 height 586
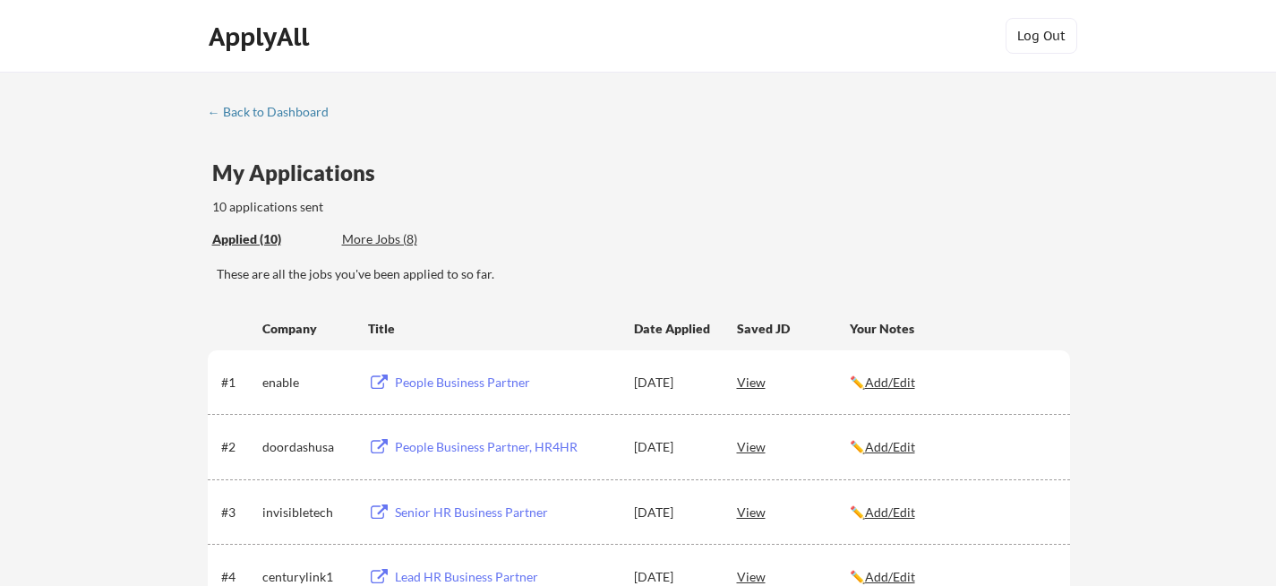
click at [380, 236] on div "More Jobs (8)" at bounding box center [408, 239] width 132 height 18
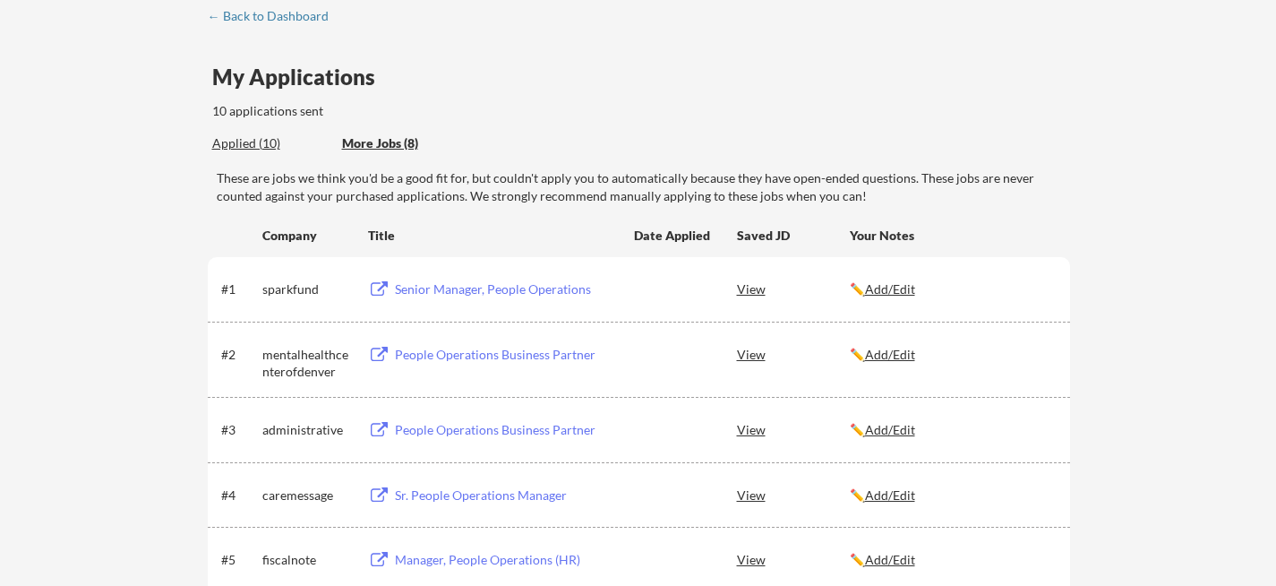
scroll to position [101, 0]
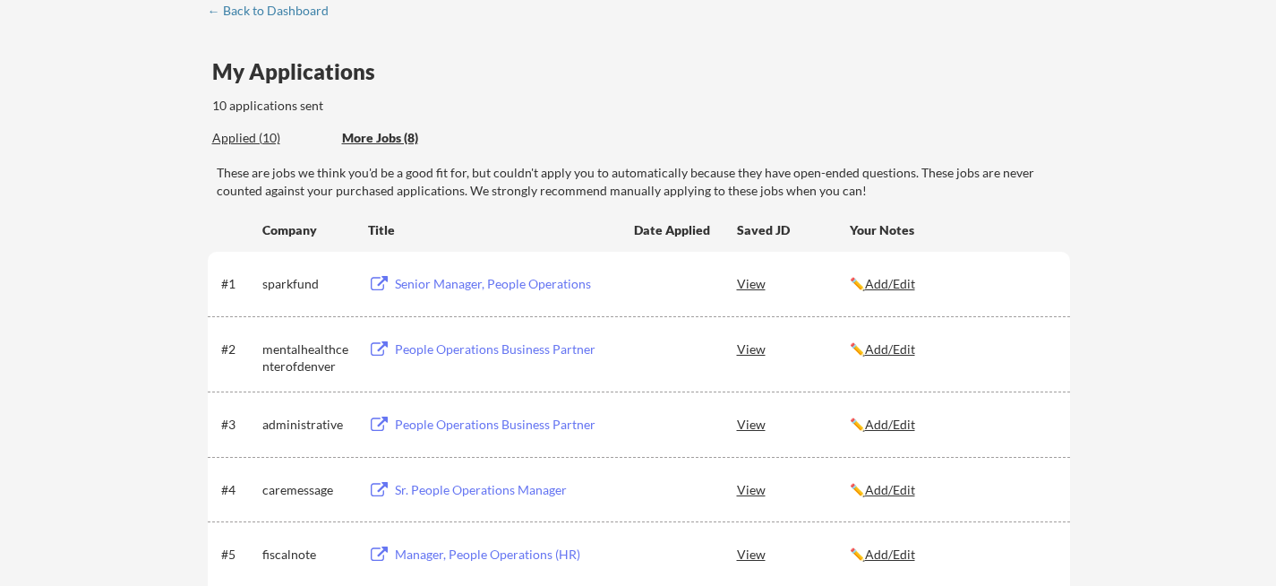
click at [748, 430] on div "View" at bounding box center [793, 424] width 113 height 32
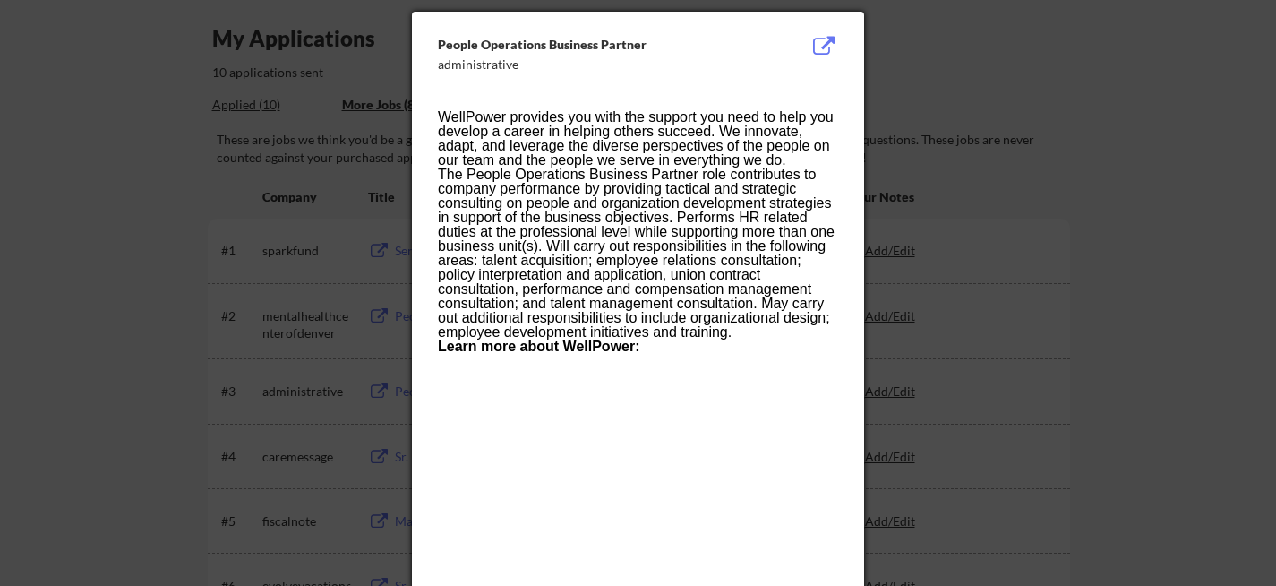
scroll to position [136, 0]
click at [1017, 166] on div at bounding box center [638, 293] width 1276 height 586
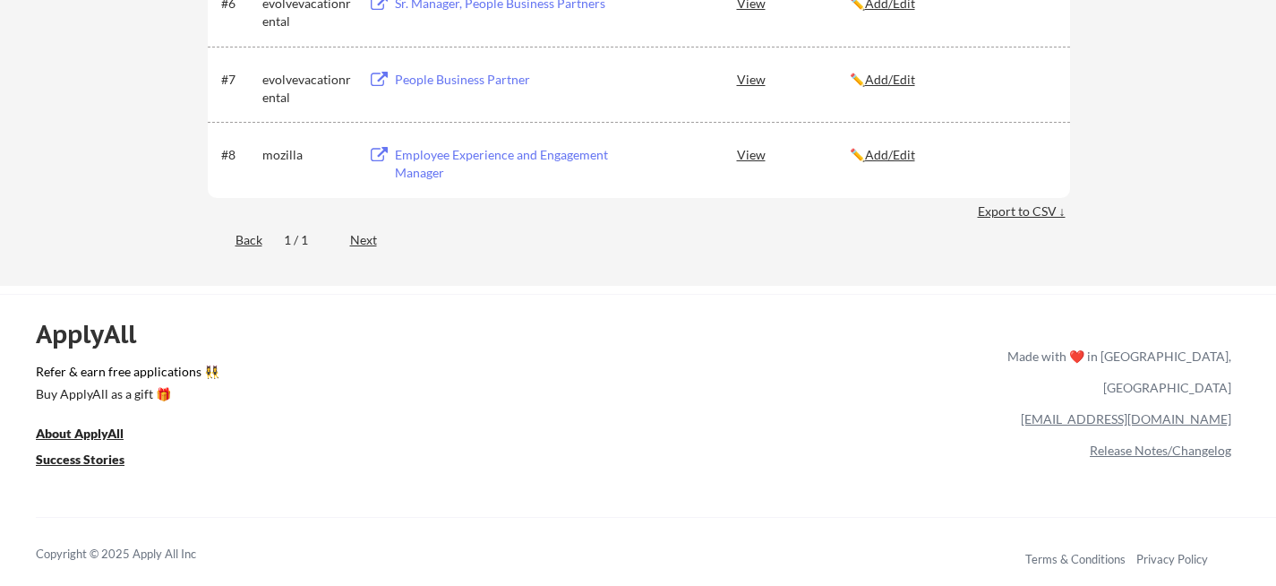
scroll to position [718, 0]
click at [1146, 409] on link "[EMAIL_ADDRESS][DOMAIN_NAME]" at bounding box center [1126, 416] width 210 height 15
drag, startPoint x: 1117, startPoint y: 394, endPoint x: 1229, endPoint y: 388, distance: 112.1
click at [1229, 401] on div "[EMAIL_ADDRESS][DOMAIN_NAME]" at bounding box center [1115, 416] width 231 height 31
copy link "[EMAIL_ADDRESS][DOMAIN_NAME]"
